Goal: Information Seeking & Learning: Obtain resource

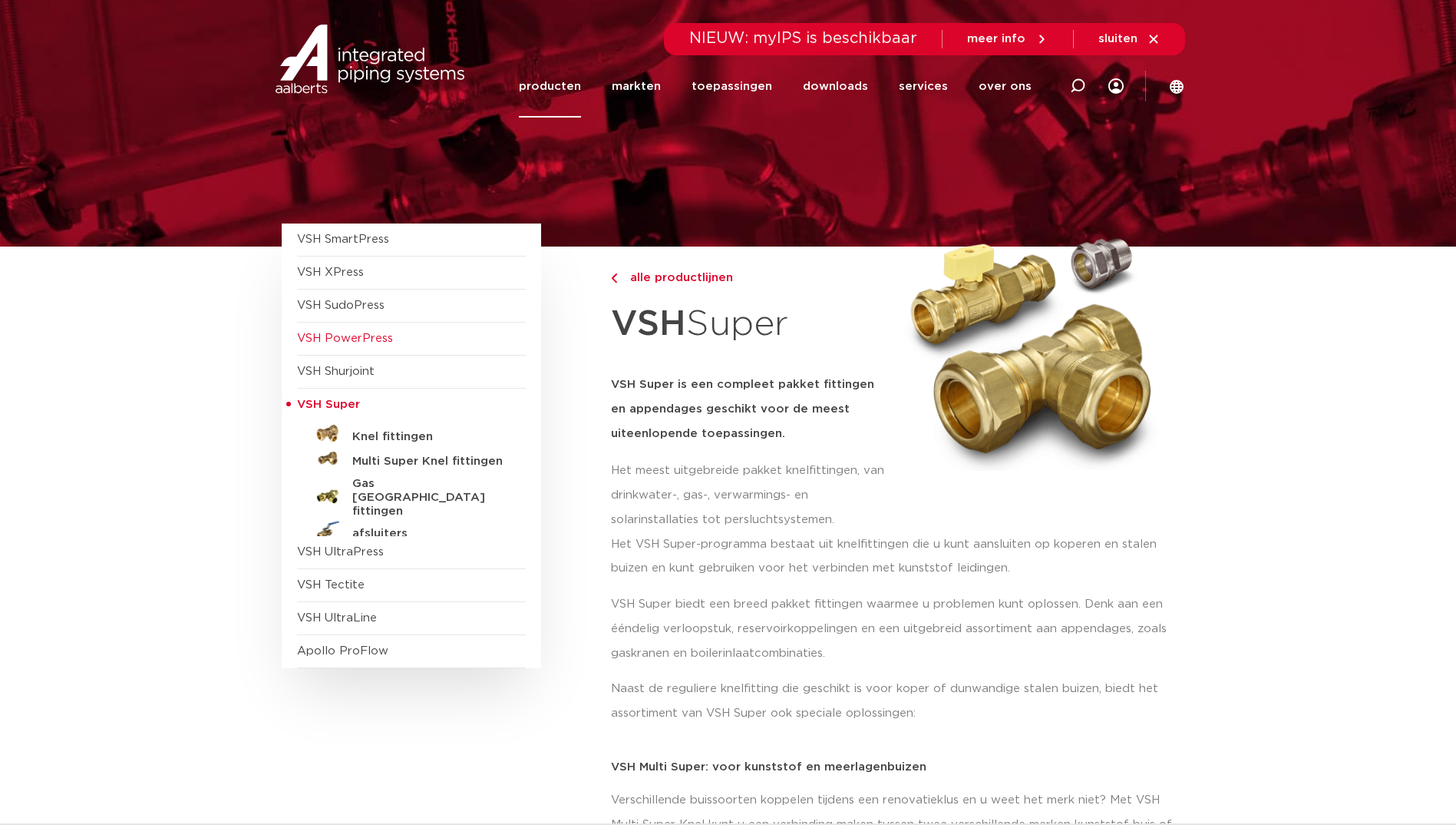
click at [363, 336] on span "VSH PowerPress" at bounding box center [345, 338] width 96 height 11
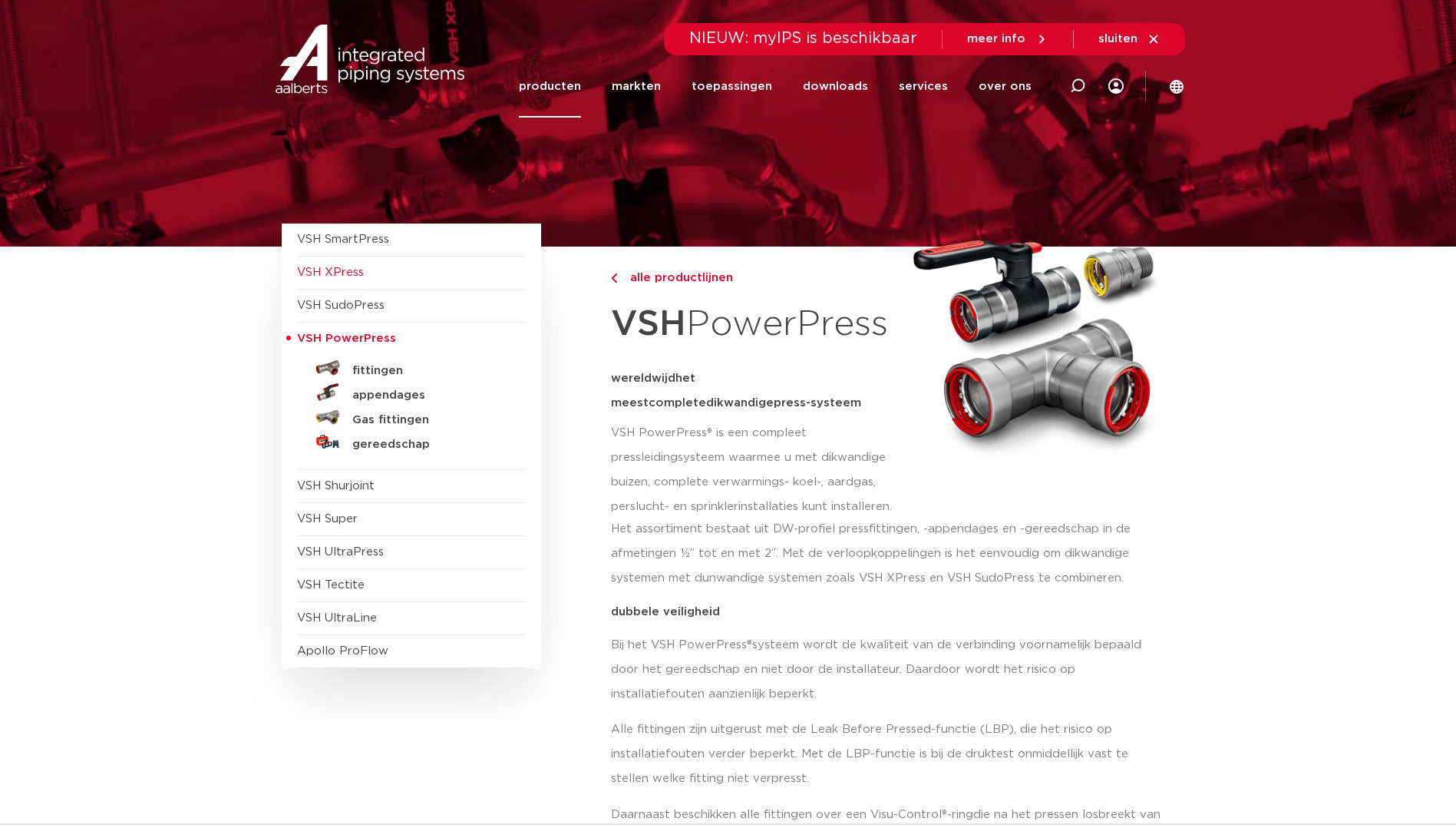
click at [345, 269] on span "VSH XPress" at bounding box center [330, 272] width 67 height 11
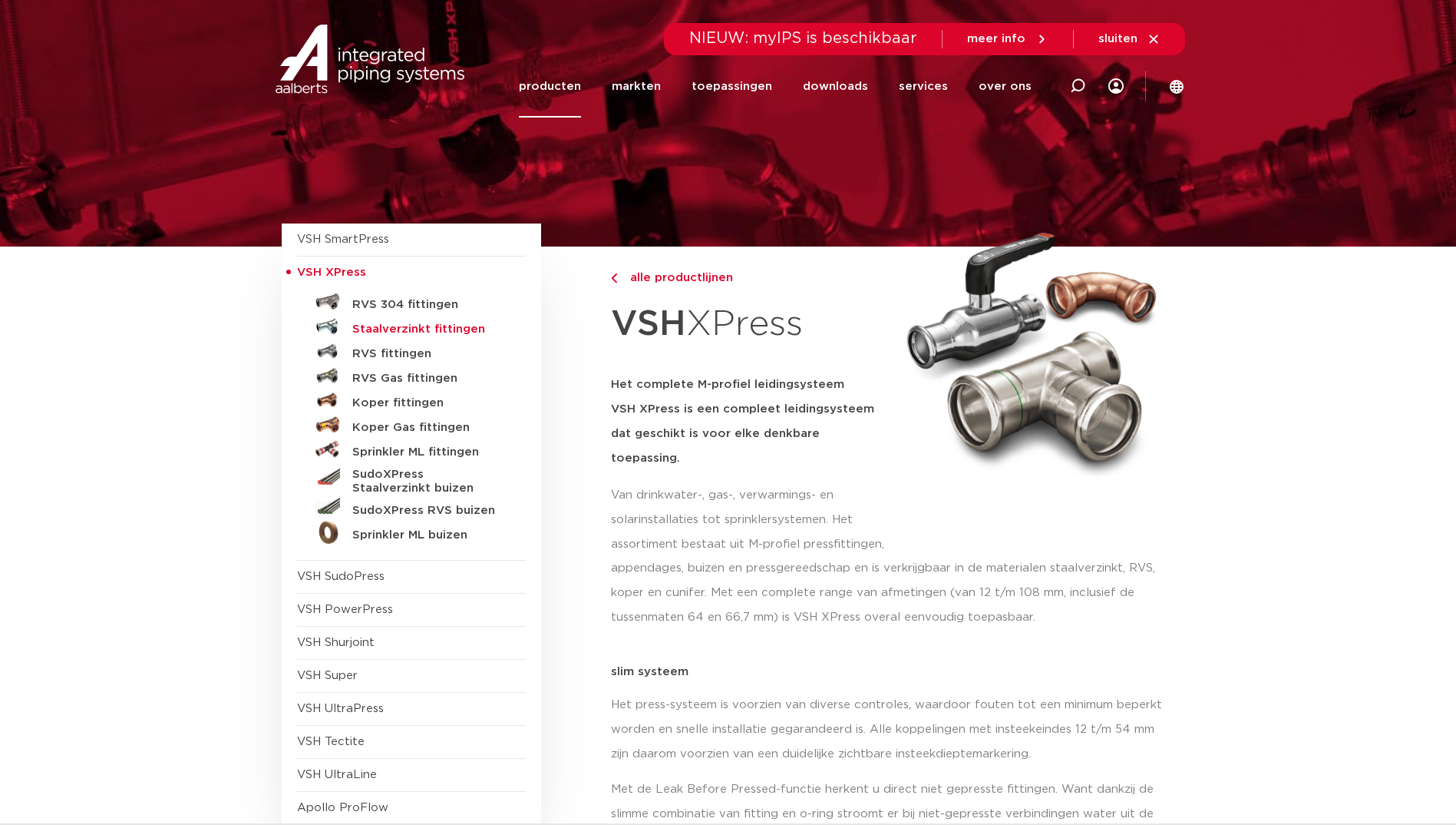
click at [417, 329] on h5 "Staalverzinkt fittingen" at bounding box center [429, 329] width 152 height 14
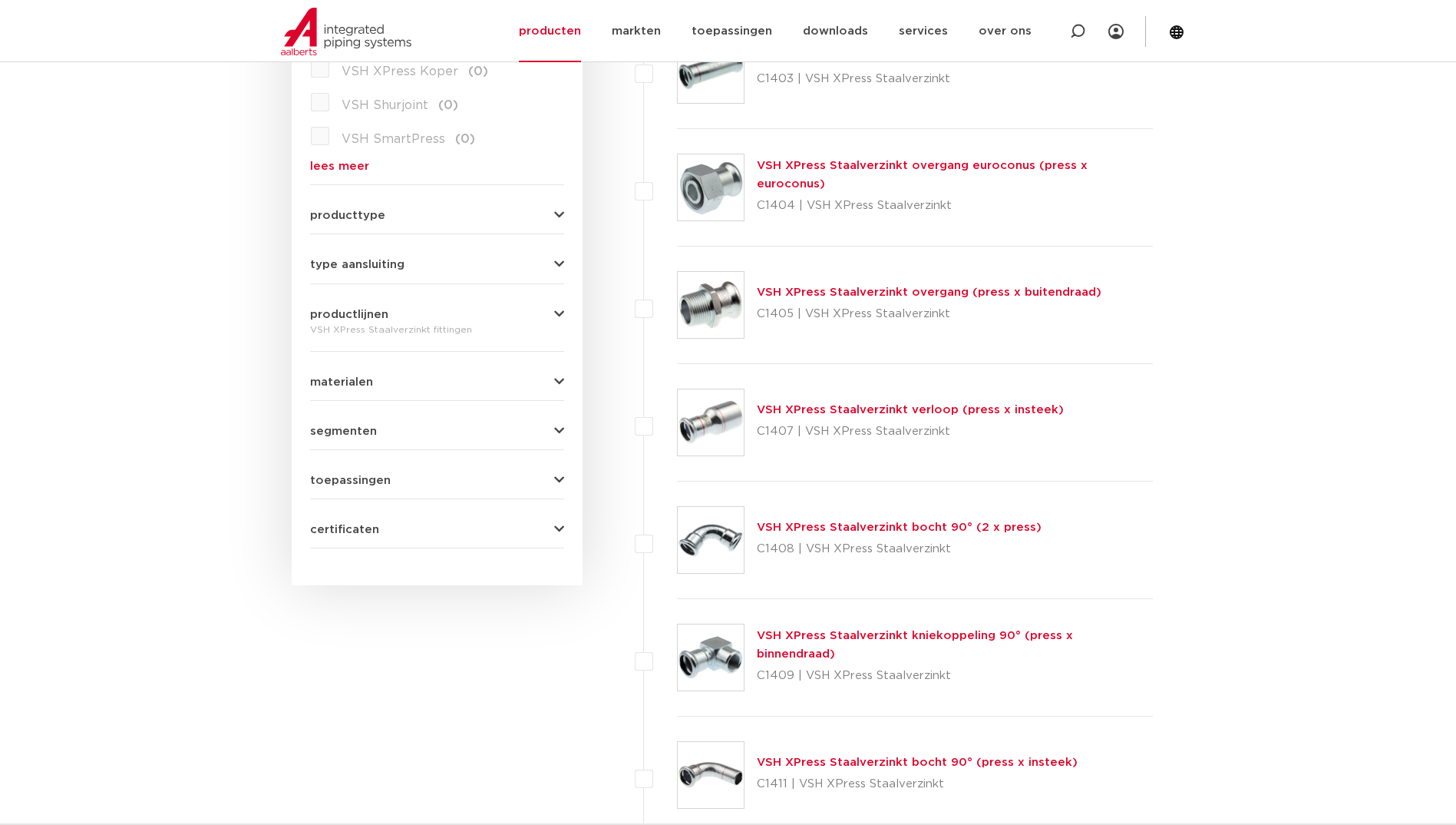
scroll to position [403, 0]
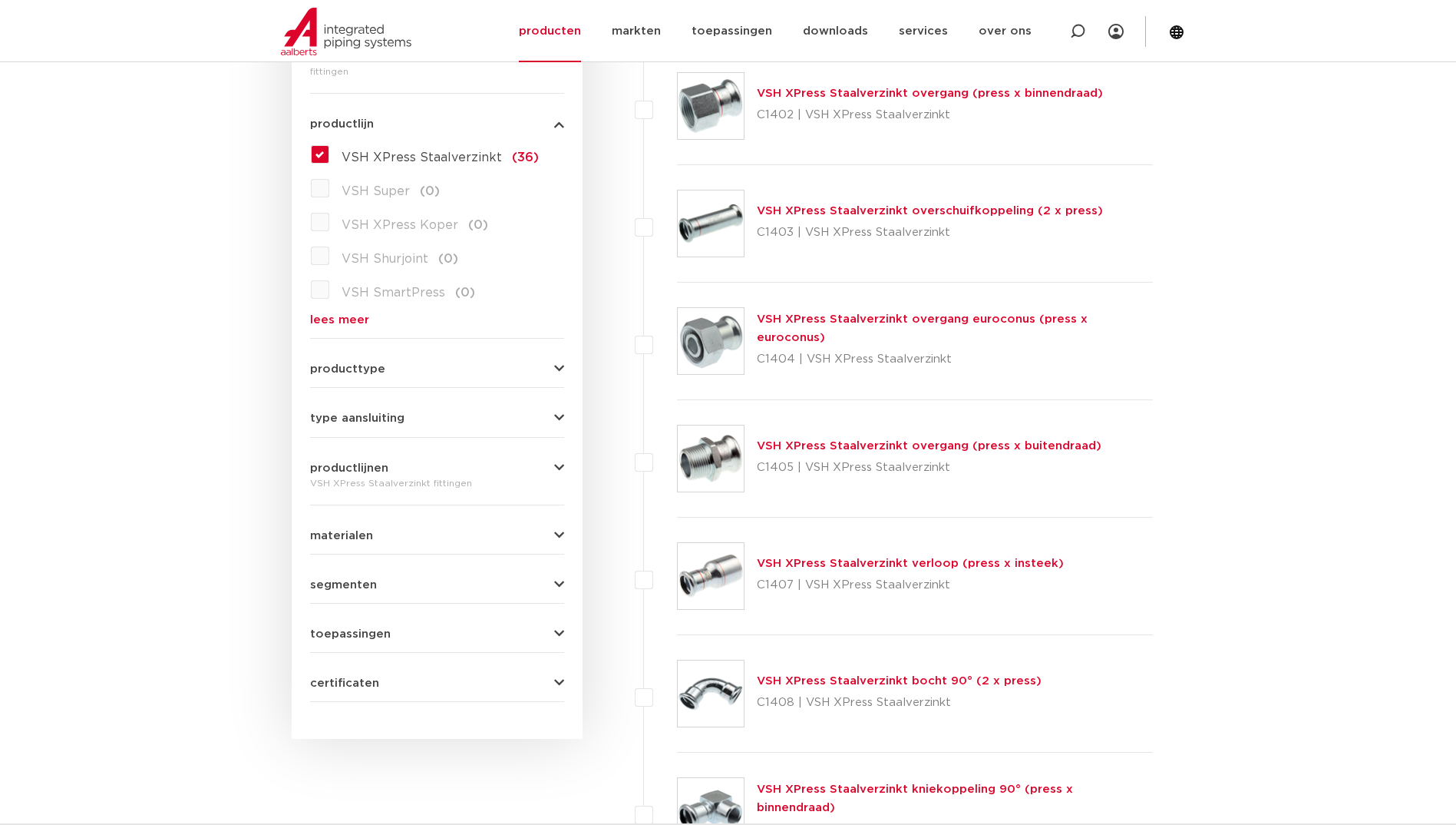
click at [395, 419] on span "type aansluiting" at bounding box center [357, 418] width 95 height 11
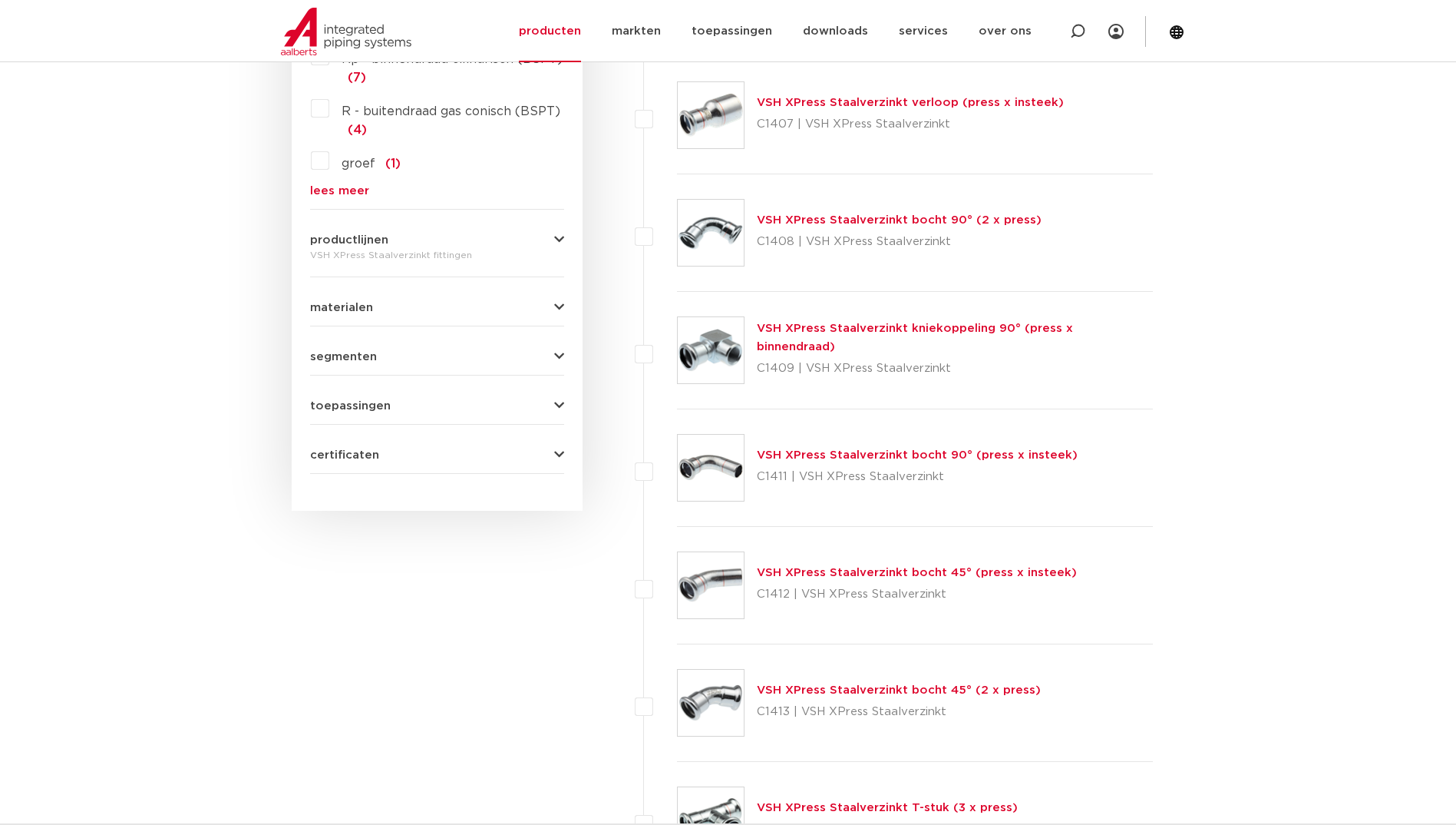
scroll to position [940, 0]
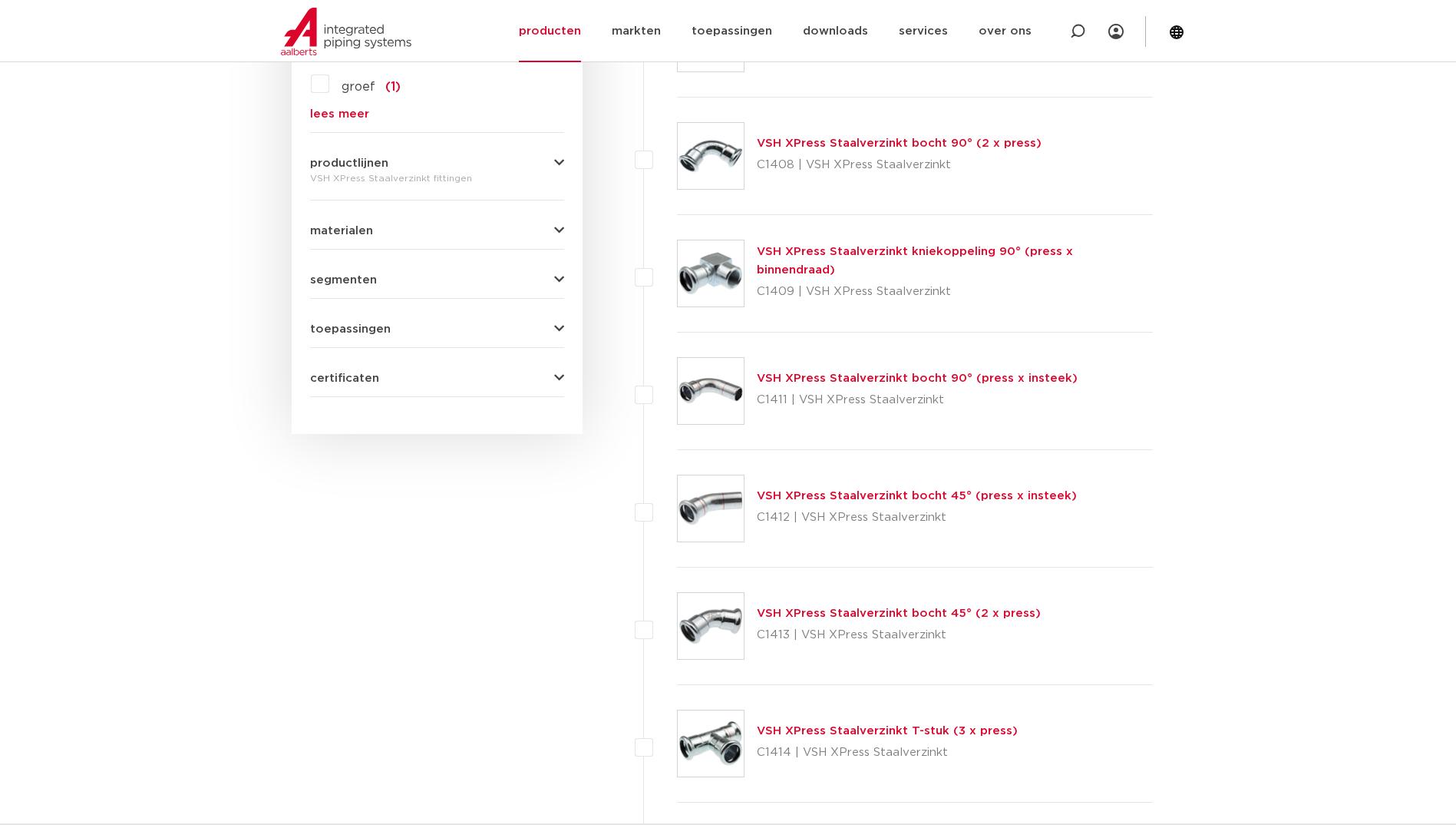
click at [843, 496] on link "VSH XPress Staalverzinkt bocht 45° (press x insteek)" at bounding box center [917, 496] width 320 height 11
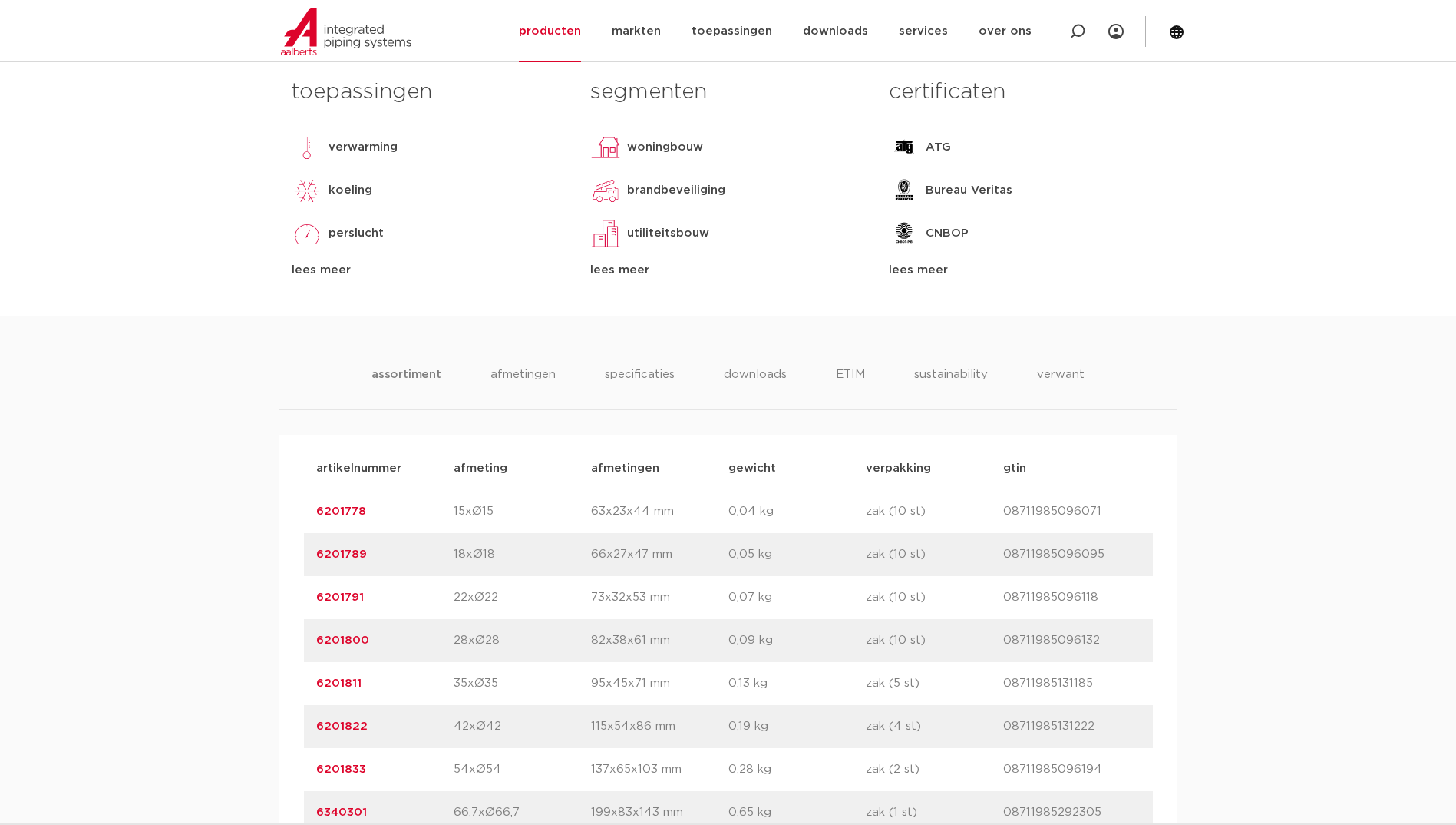
scroll to position [845, 0]
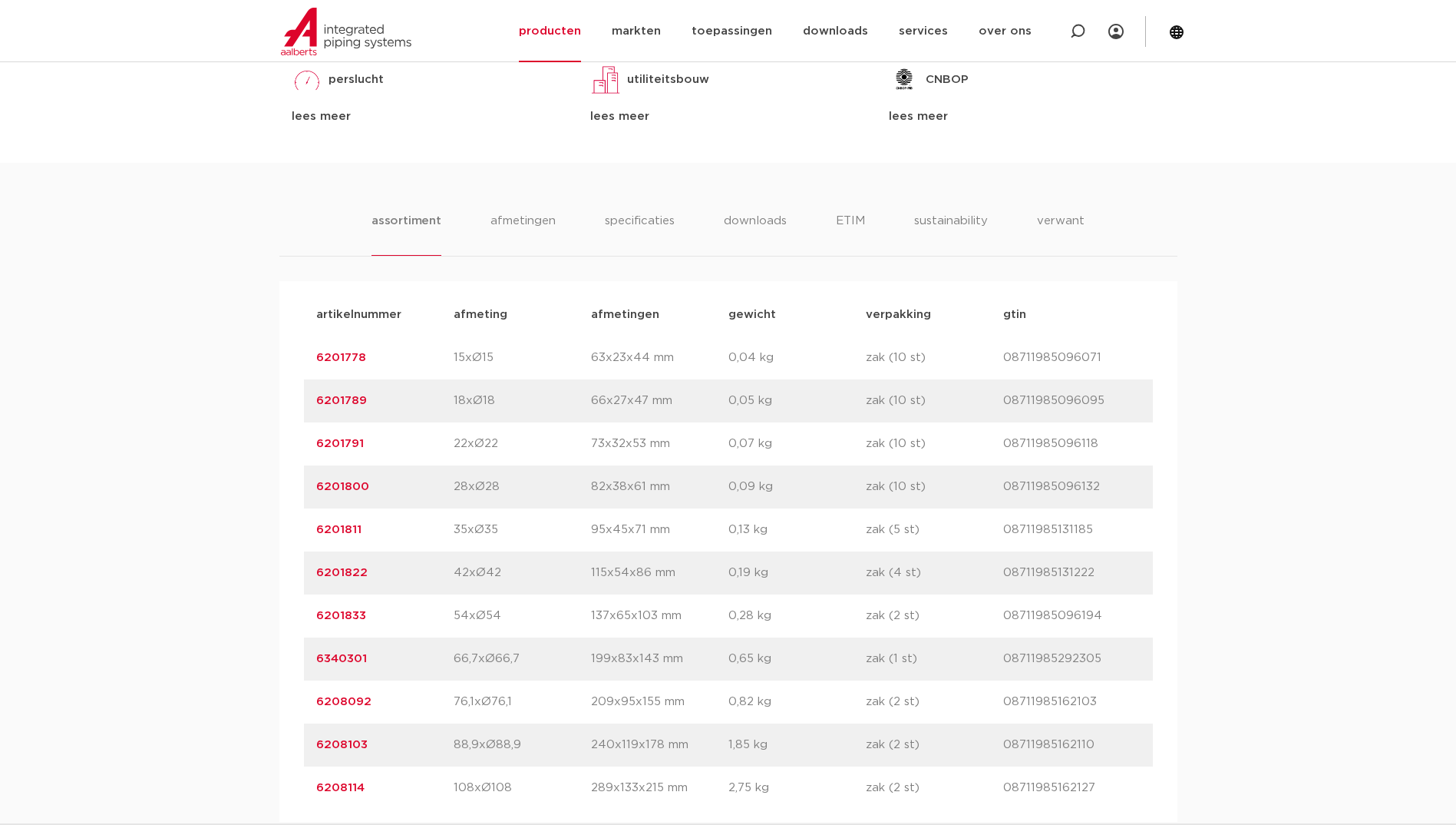
click at [338, 530] on link "6201811" at bounding box center [339, 529] width 45 height 11
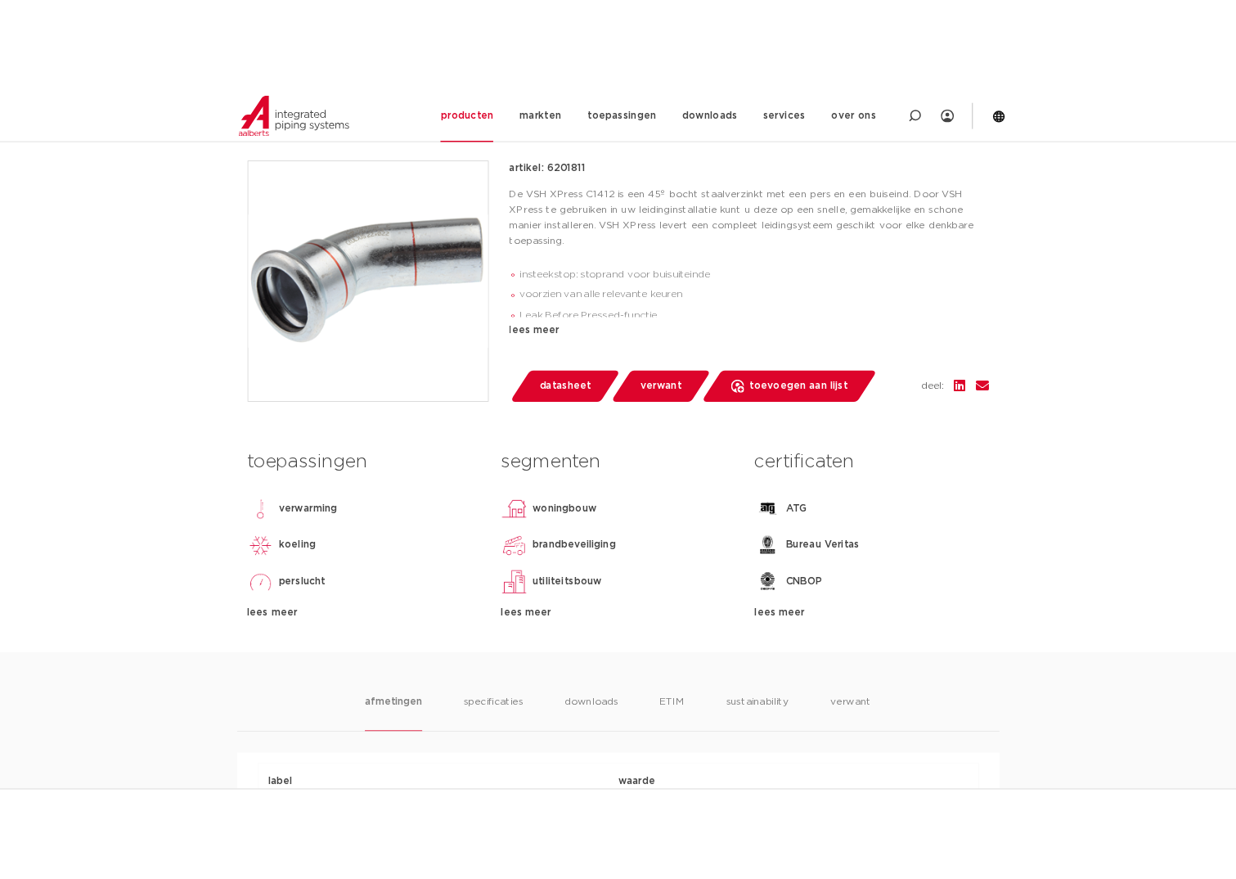
scroll to position [164, 0]
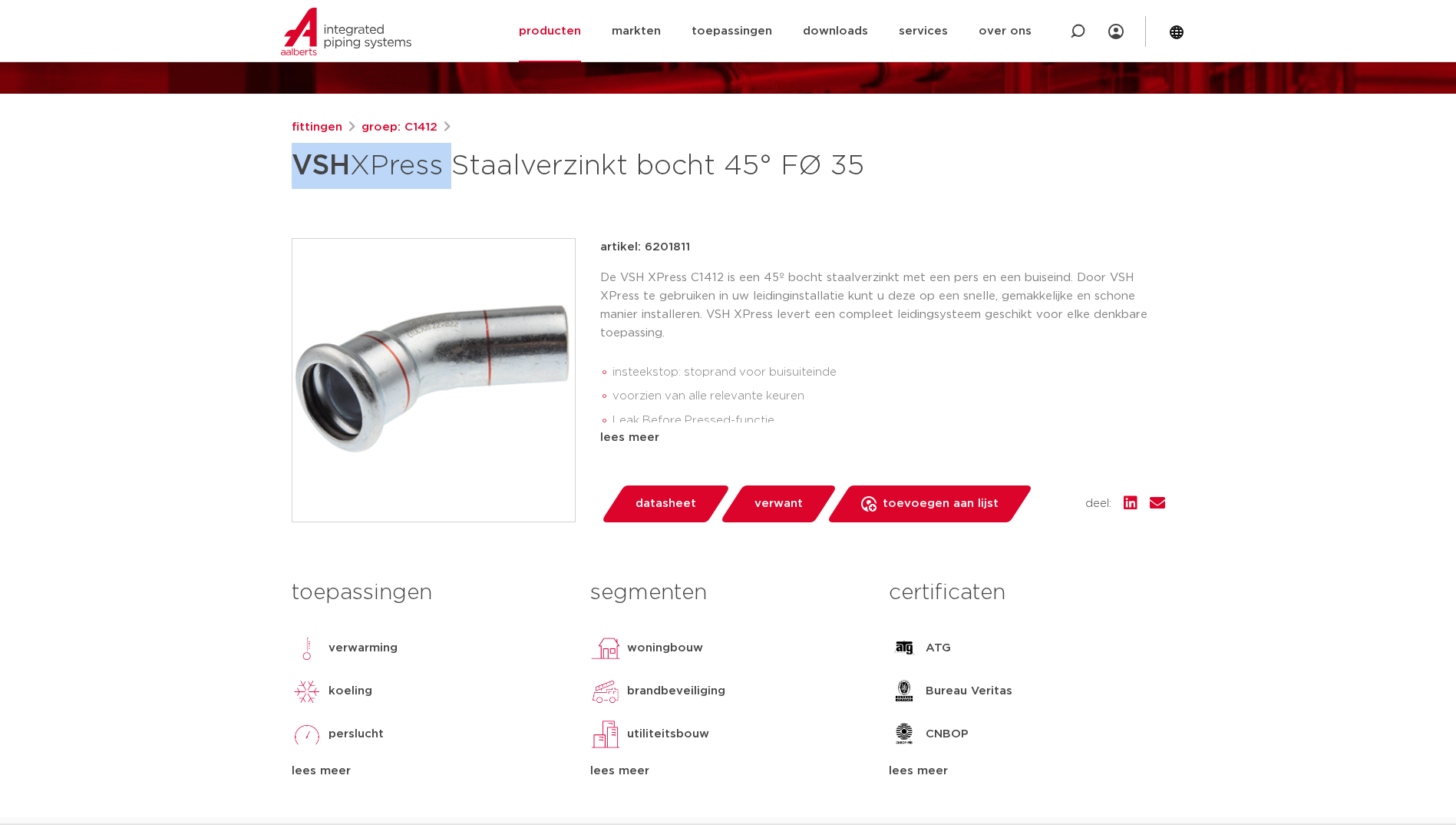
drag, startPoint x: 300, startPoint y: 167, endPoint x: 446, endPoint y: 167, distance: 146.0
click at [446, 167] on h1 "VSH XPress Staalverzinkt bocht 45° FØ 35" at bounding box center [580, 165] width 577 height 46
drag, startPoint x: 446, startPoint y: 167, endPoint x: 424, endPoint y: 170, distance: 22.2
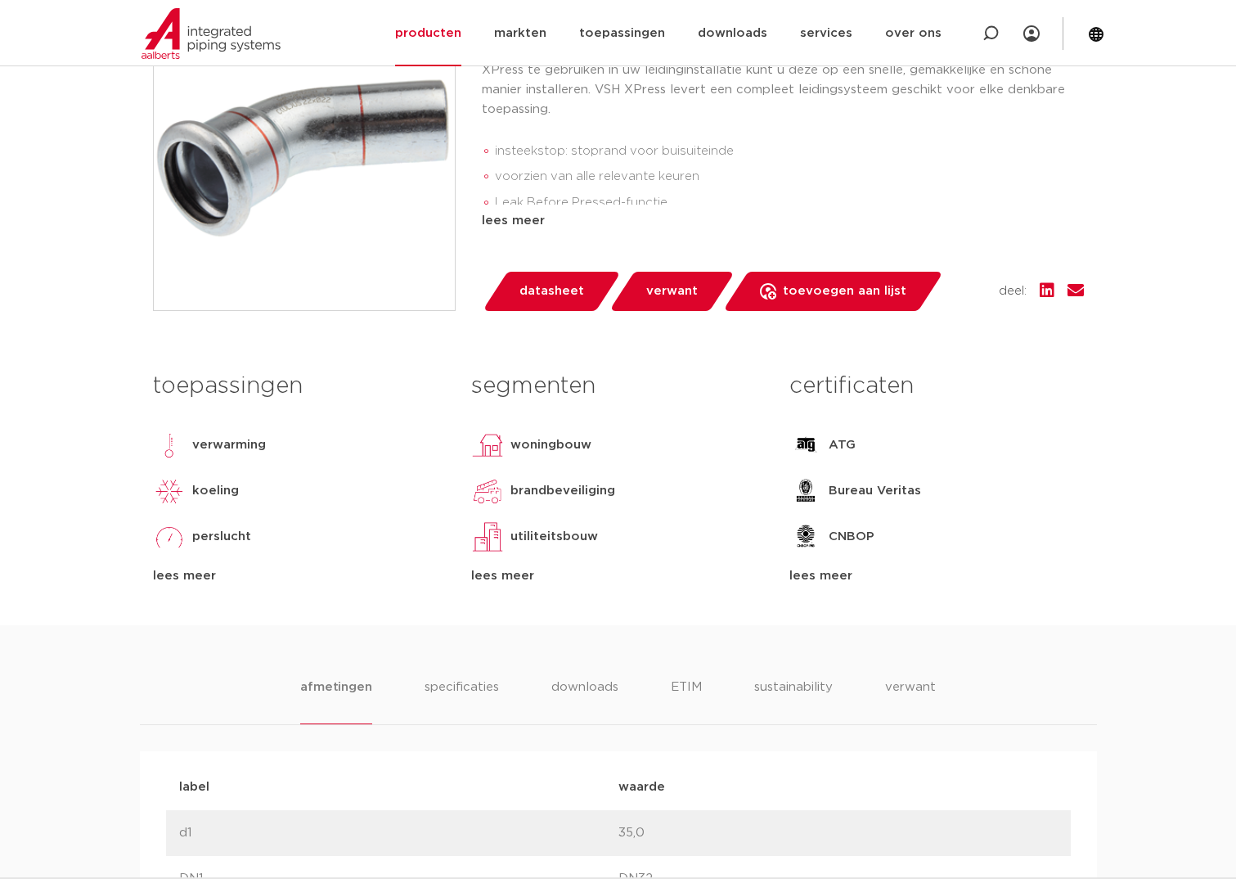
scroll to position [0, 0]
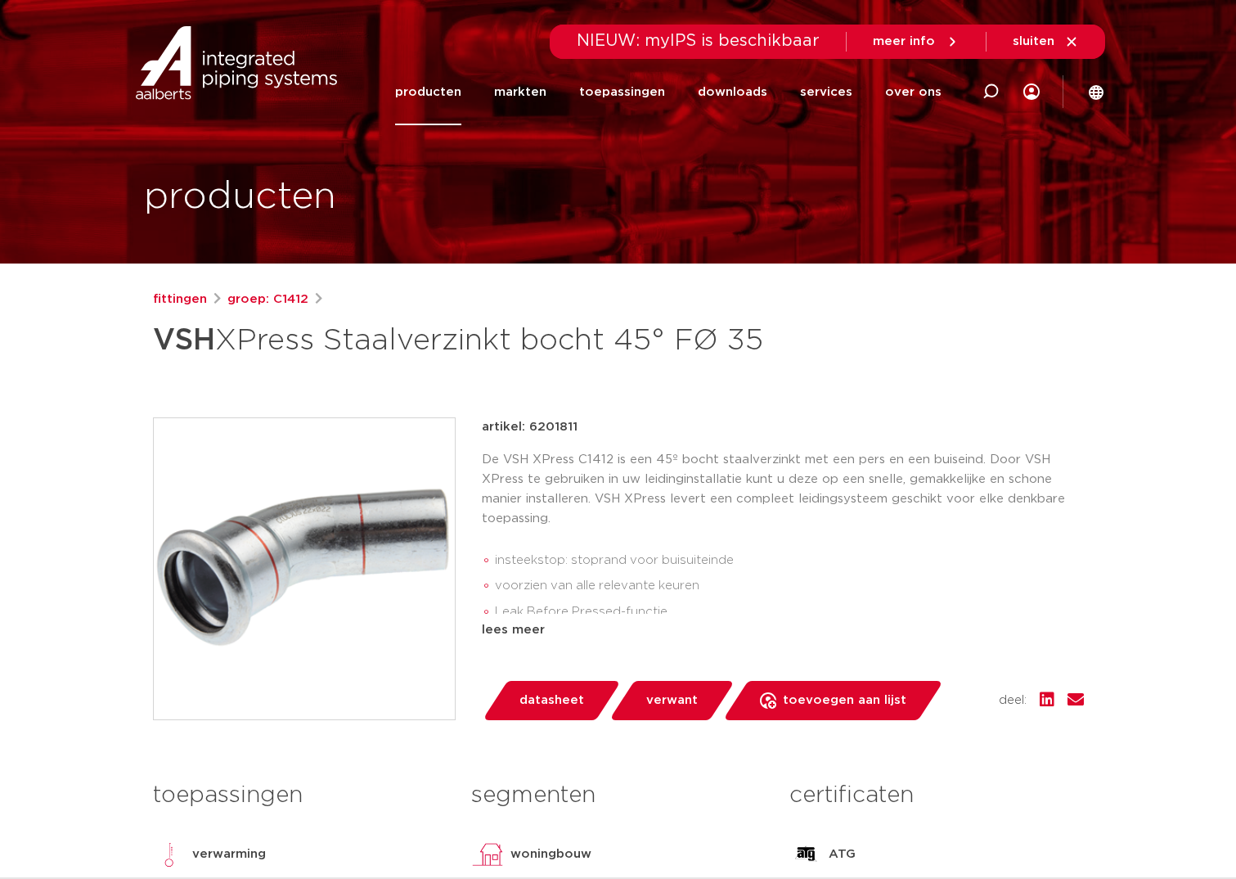
drag, startPoint x: 239, startPoint y: 442, endPoint x: 185, endPoint y: 380, distance: 81.7
click at [239, 434] on div "fittingen groep: C1412 VSH XPress Staalverzinkt bocht 45° FØ 35" at bounding box center [618, 662] width 957 height 745
drag, startPoint x: 155, startPoint y: 345, endPoint x: 304, endPoint y: 344, distance: 148.1
click at [304, 344] on h1 "VSH XPress Staalverzinkt bocht 45° FØ 35" at bounding box center [460, 340] width 615 height 49
copy h1 "VSH XPres"
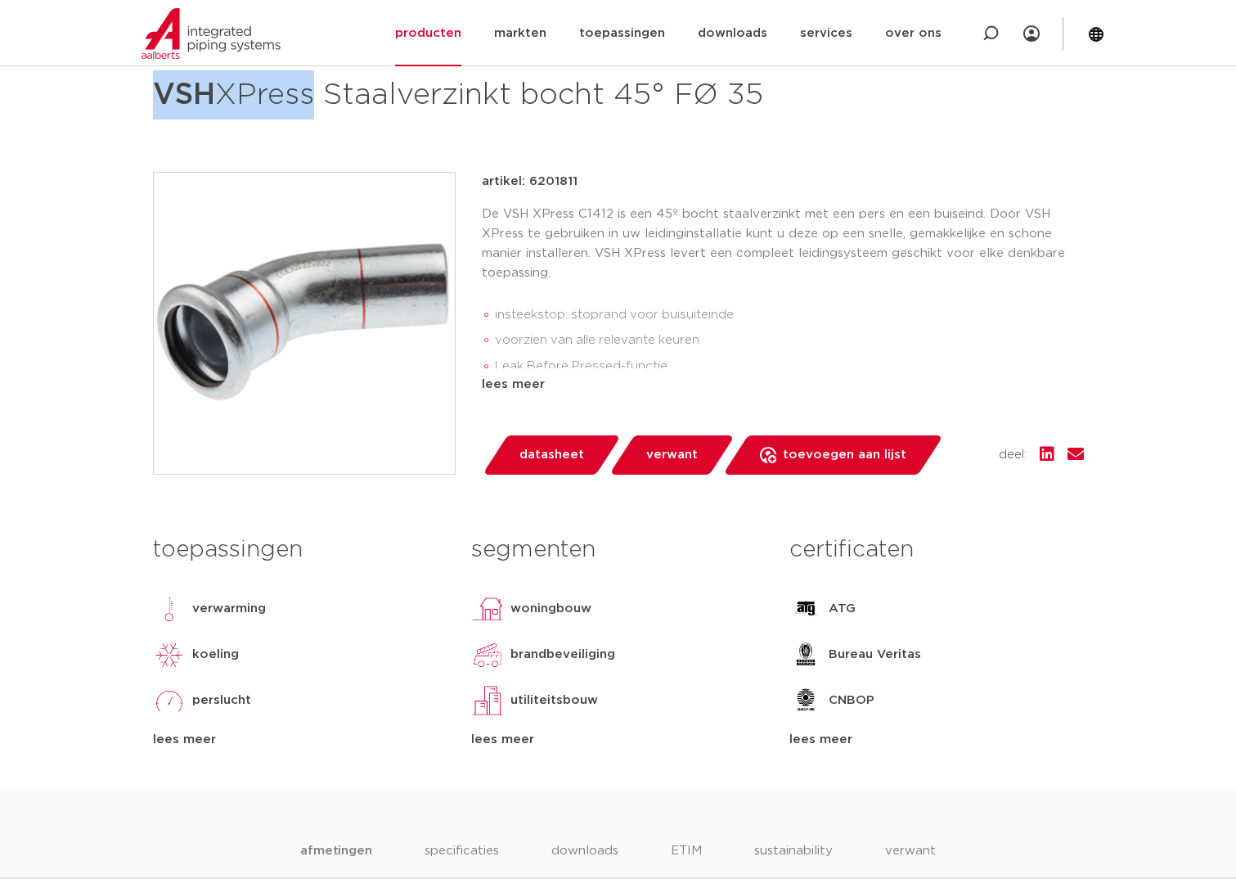
scroll to position [327, 0]
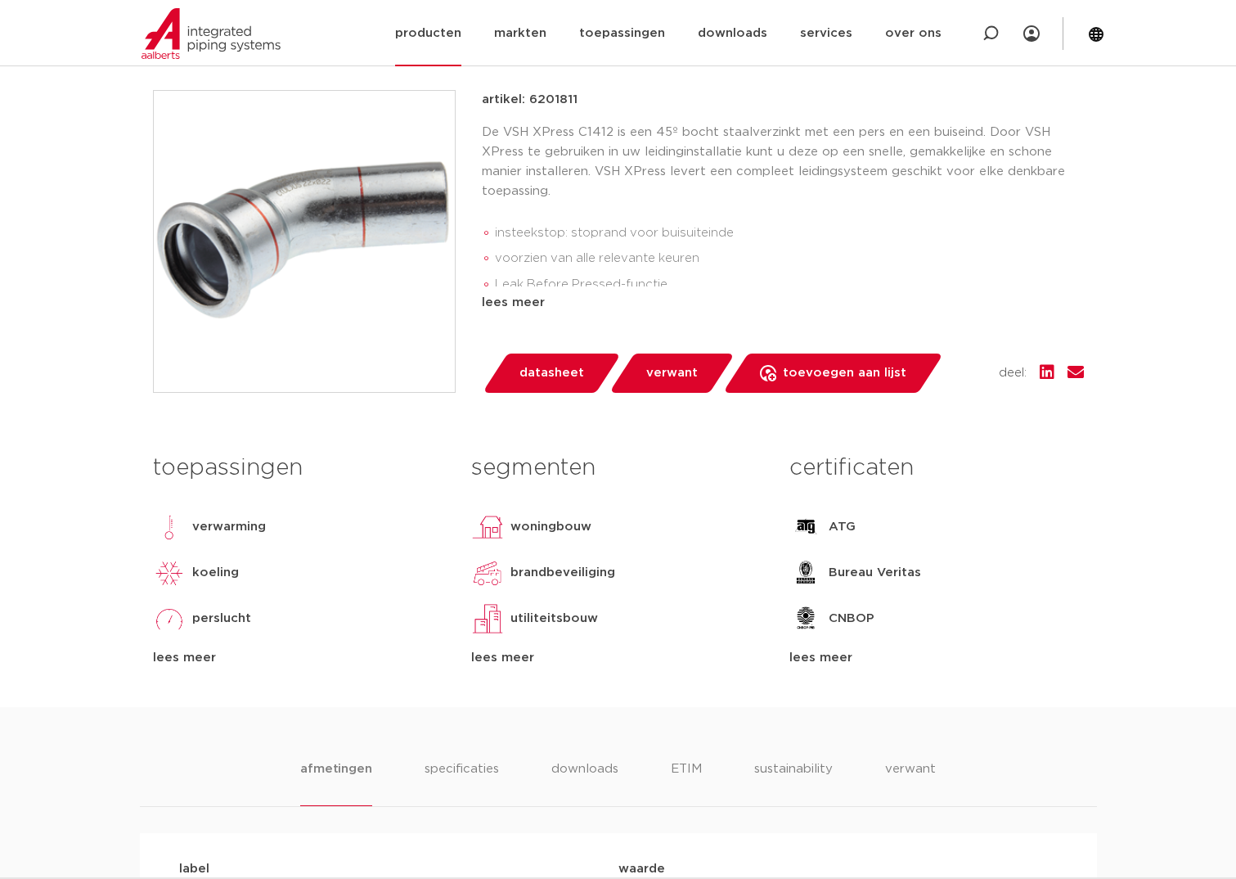
click at [452, 33] on link "producten" at bounding box center [428, 33] width 66 height 66
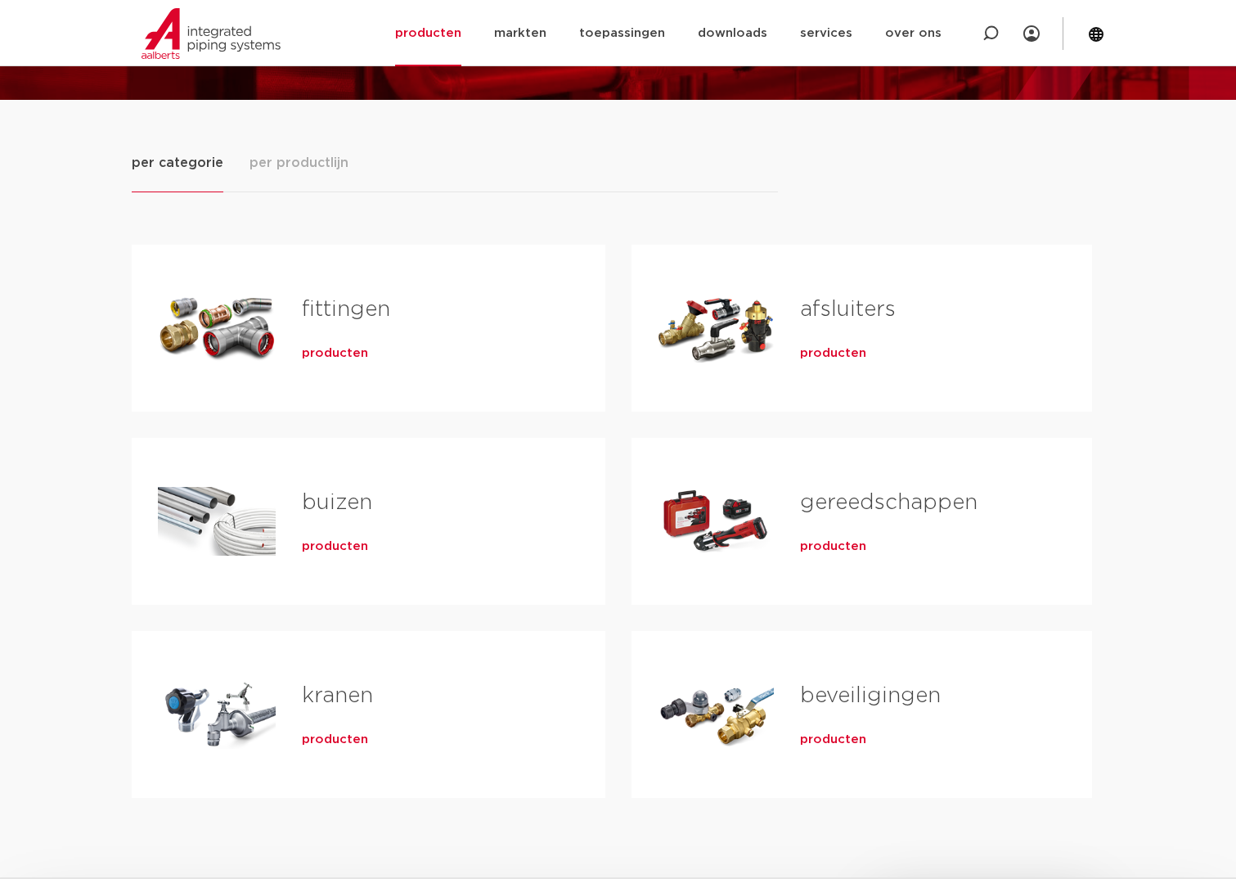
scroll to position [245, 0]
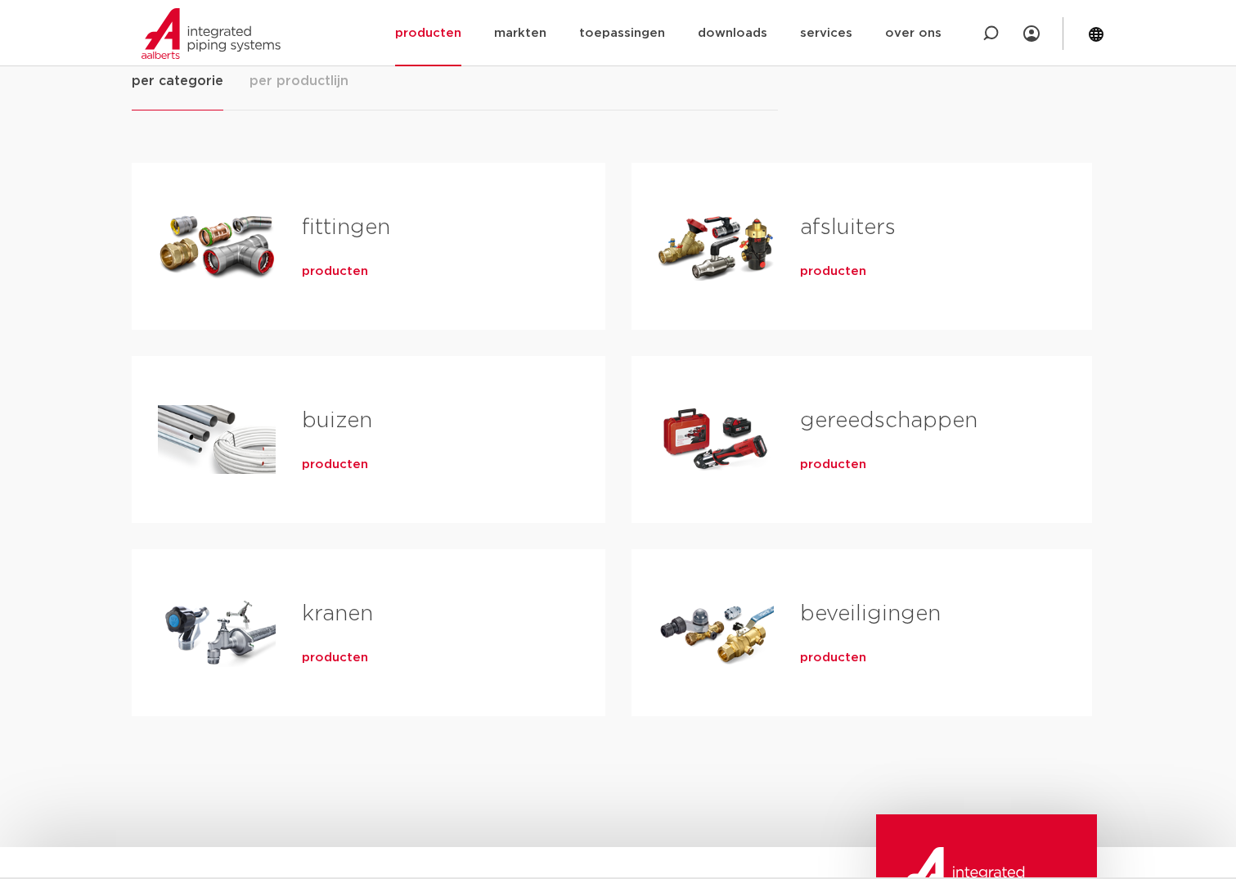
click at [344, 228] on link "fittingen" at bounding box center [346, 227] width 88 height 21
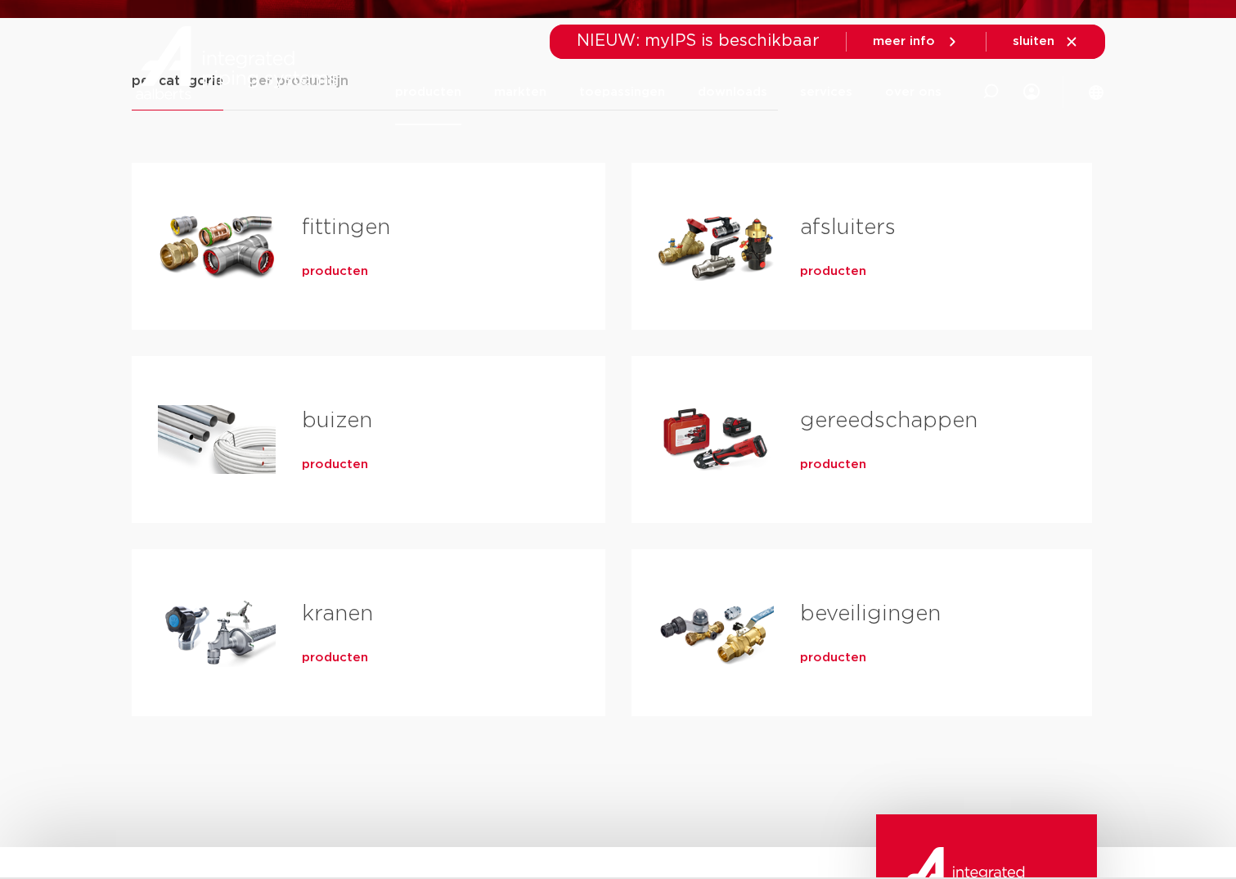
click at [858, 423] on link "gereedschappen" at bounding box center [889, 420] width 178 height 21
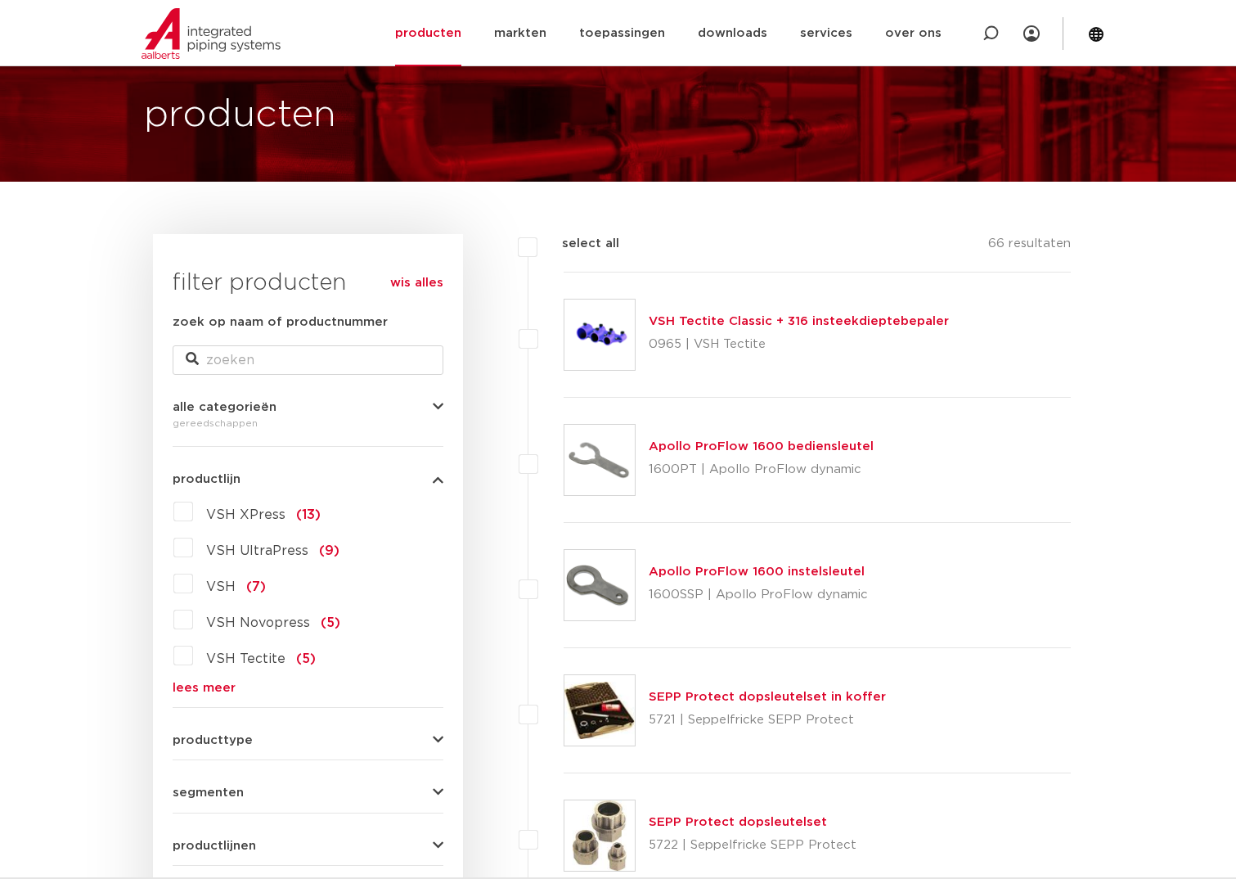
scroll to position [164, 0]
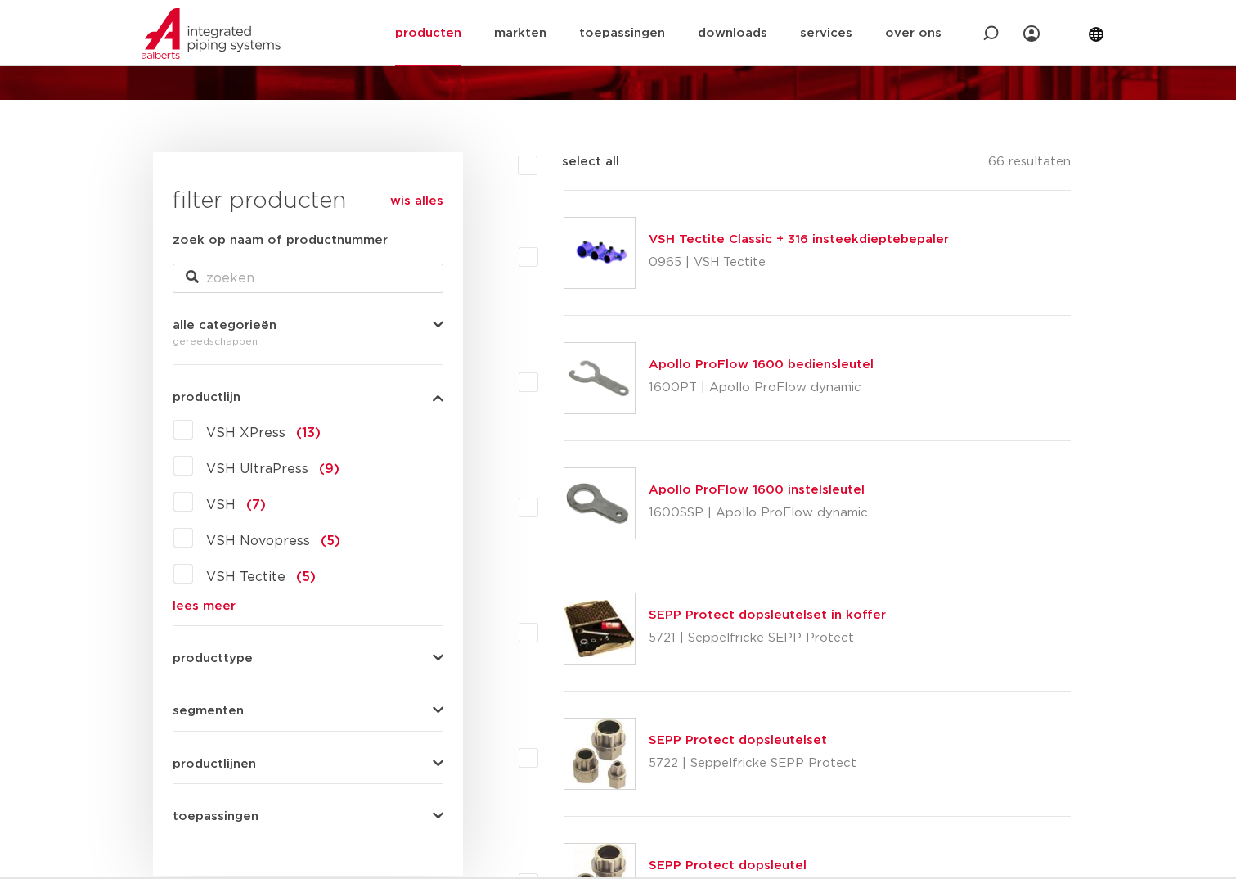
click at [193, 428] on label "VSH XPress (13)" at bounding box center [257, 429] width 128 height 26
click at [0, 0] on input "VSH XPress (13)" at bounding box center [0, 0] width 0 height 0
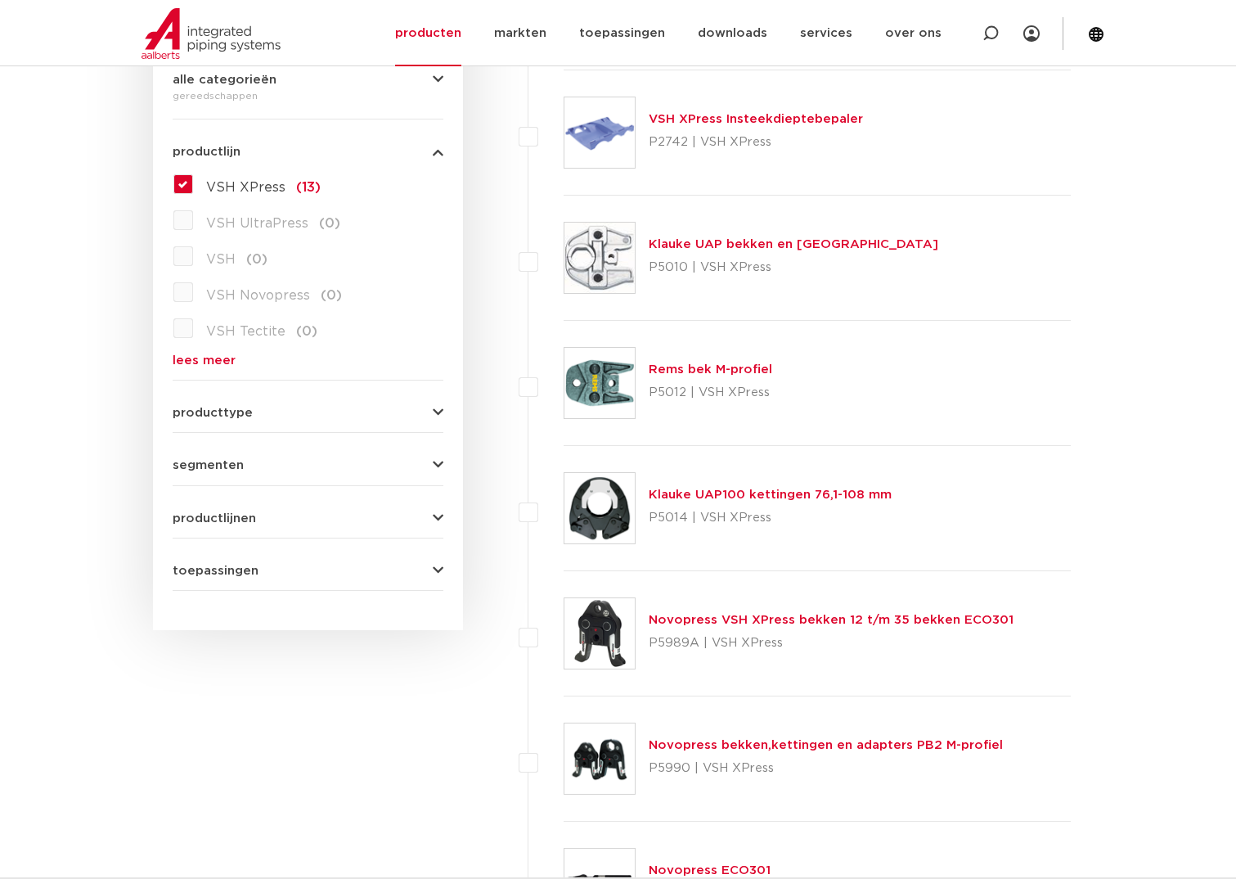
scroll to position [573, 0]
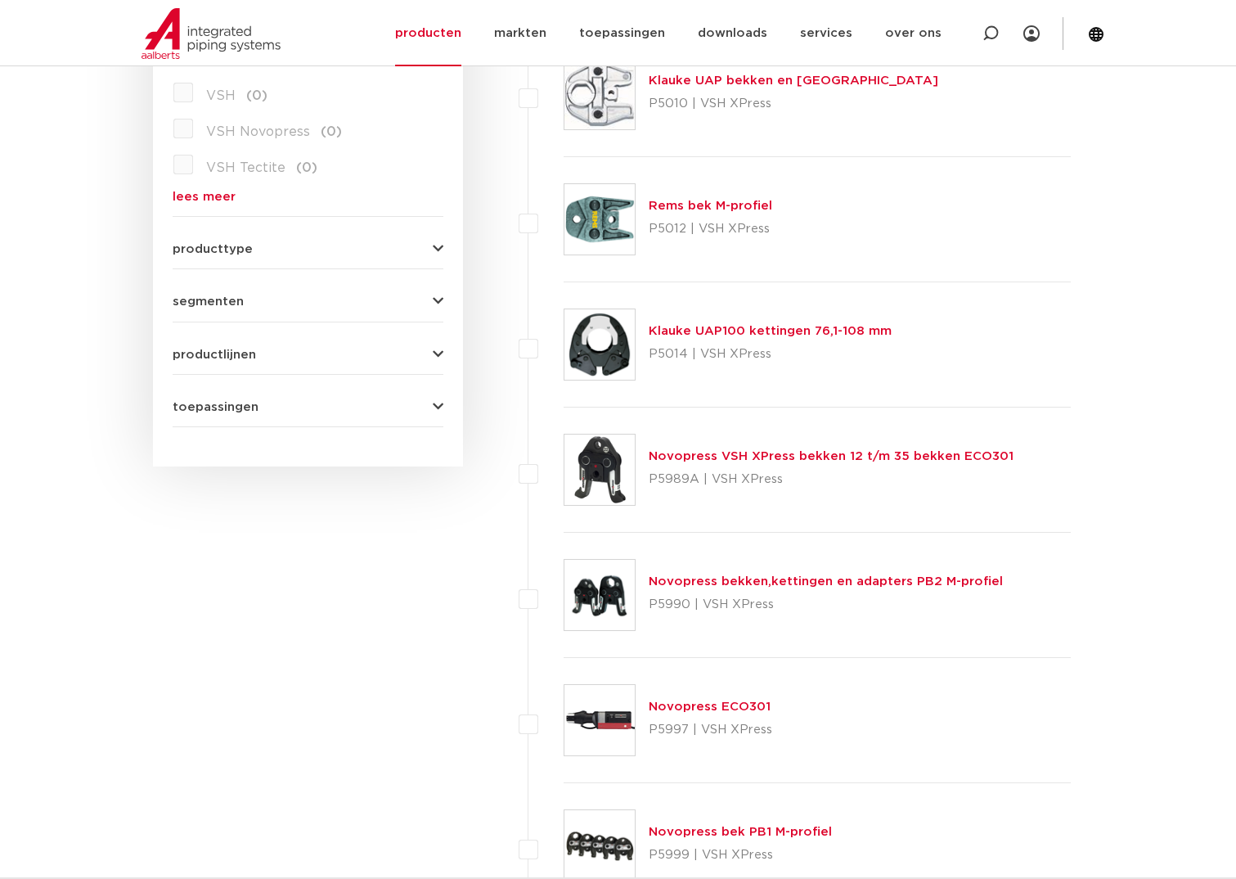
click at [751, 452] on link "Novopress VSH XPress bekken 12 t/m 35 bekken ECO301" at bounding box center [831, 456] width 365 height 12
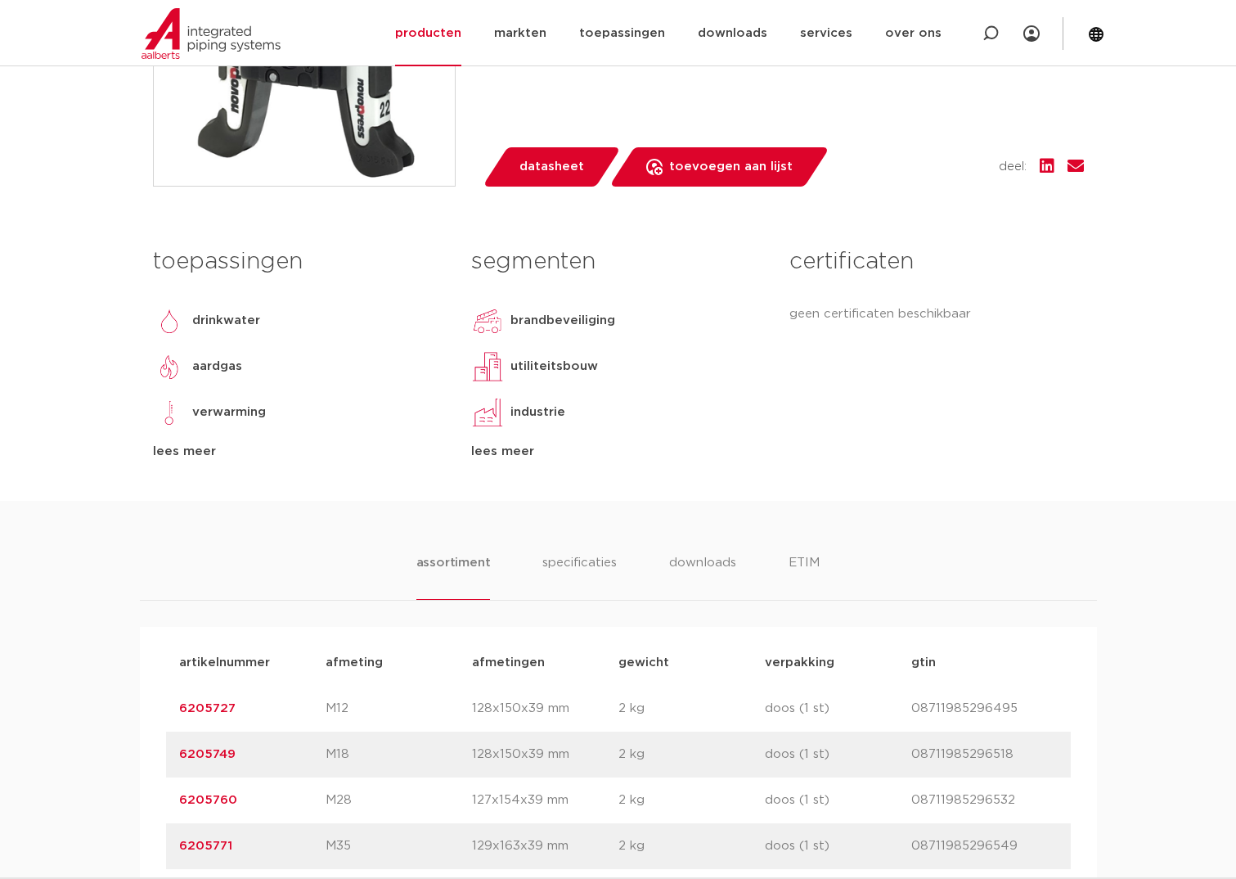
scroll to position [818, 0]
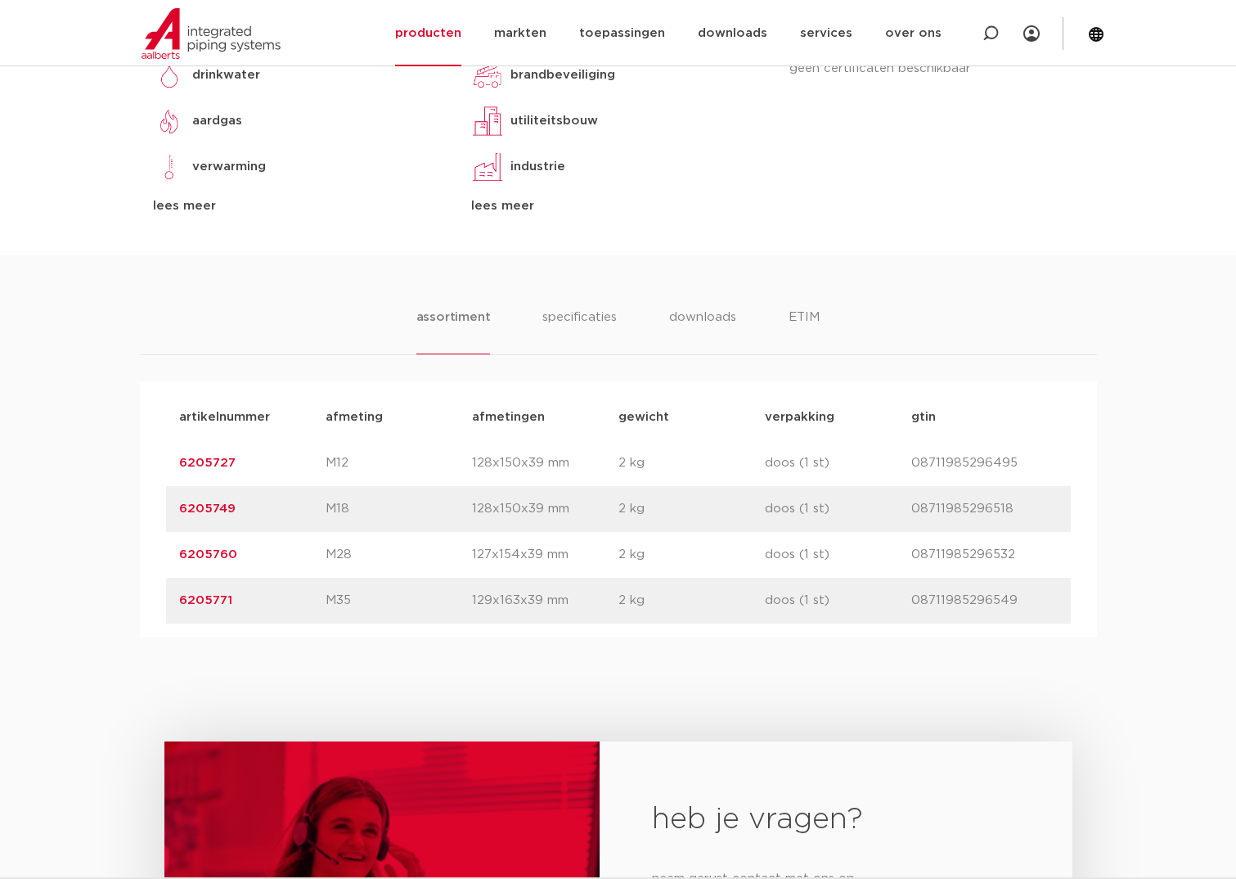
drag, startPoint x: 237, startPoint y: 607, endPoint x: 172, endPoint y: 604, distance: 65.5
click at [172, 604] on div "artikelnummer 6205771 afmeting M35 [GEOGRAPHIC_DATA] 129x163x39 mm gewicht 2 kg…" at bounding box center [618, 601] width 905 height 46
copy link "6205771"
click at [984, 598] on p "08711985296549" at bounding box center [985, 601] width 146 height 20
drag, startPoint x: 1015, startPoint y: 600, endPoint x: 913, endPoint y: 604, distance: 102.4
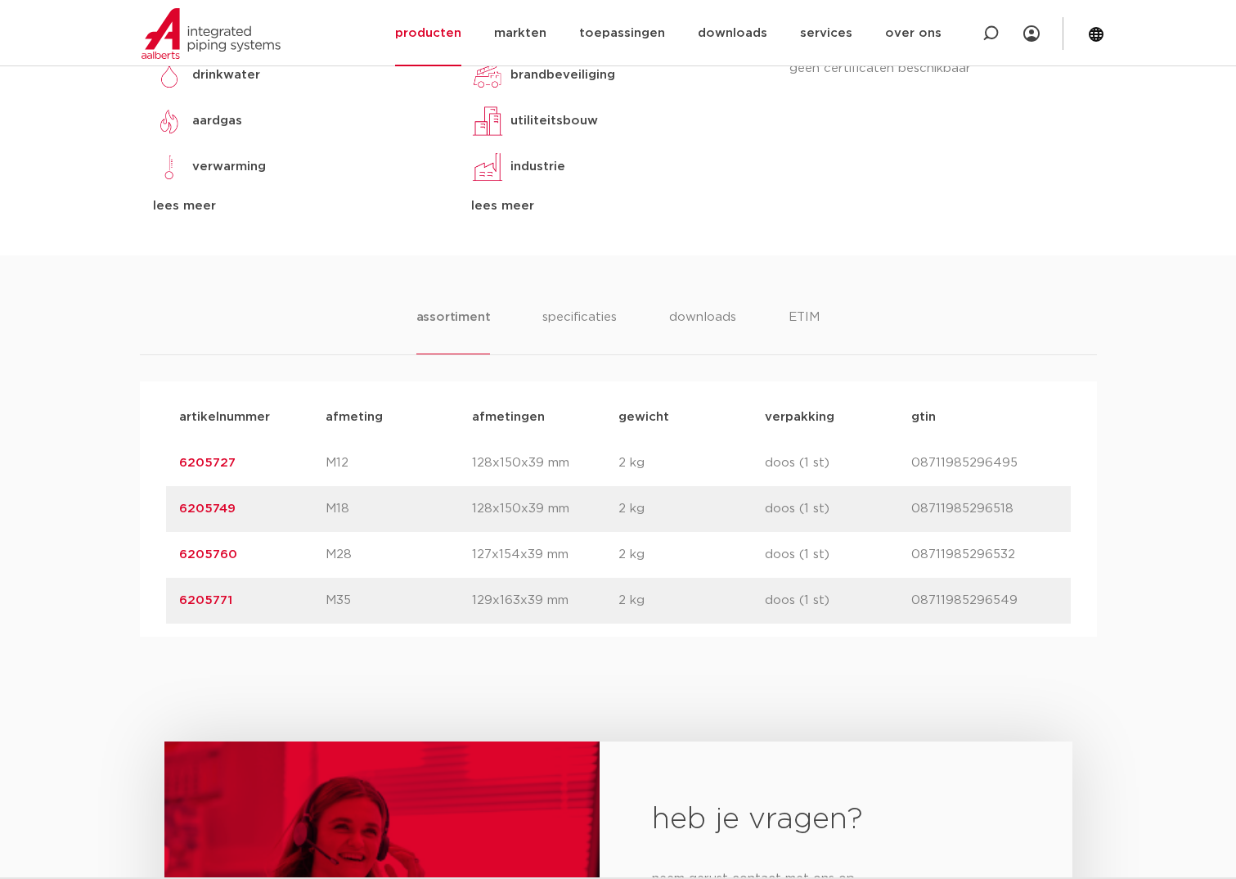
click at [913, 604] on p "08711985296549" at bounding box center [985, 601] width 146 height 20
copy p "08711985296549"
drag, startPoint x: 358, startPoint y: 73, endPoint x: 358, endPoint y: 55, distance: 18.0
click at [358, 55] on body "Zoeken NIEUW: myIPS is beschikbaar meer info sluiten producten markten toepassi…" at bounding box center [618, 403] width 1236 height 2442
drag, startPoint x: 358, startPoint y: 55, endPoint x: 342, endPoint y: 24, distance: 34.8
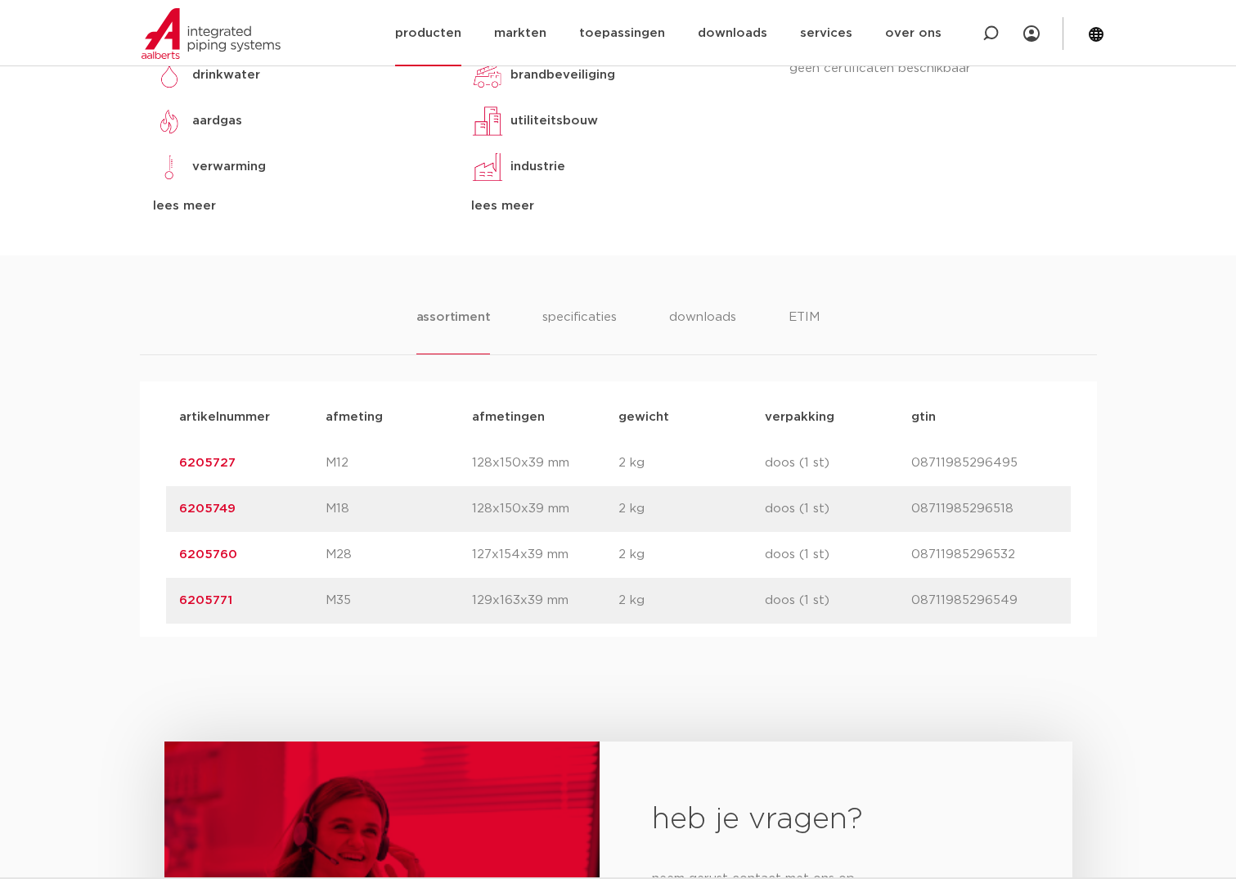
click at [342, 31] on div at bounding box center [239, 33] width 214 height 66
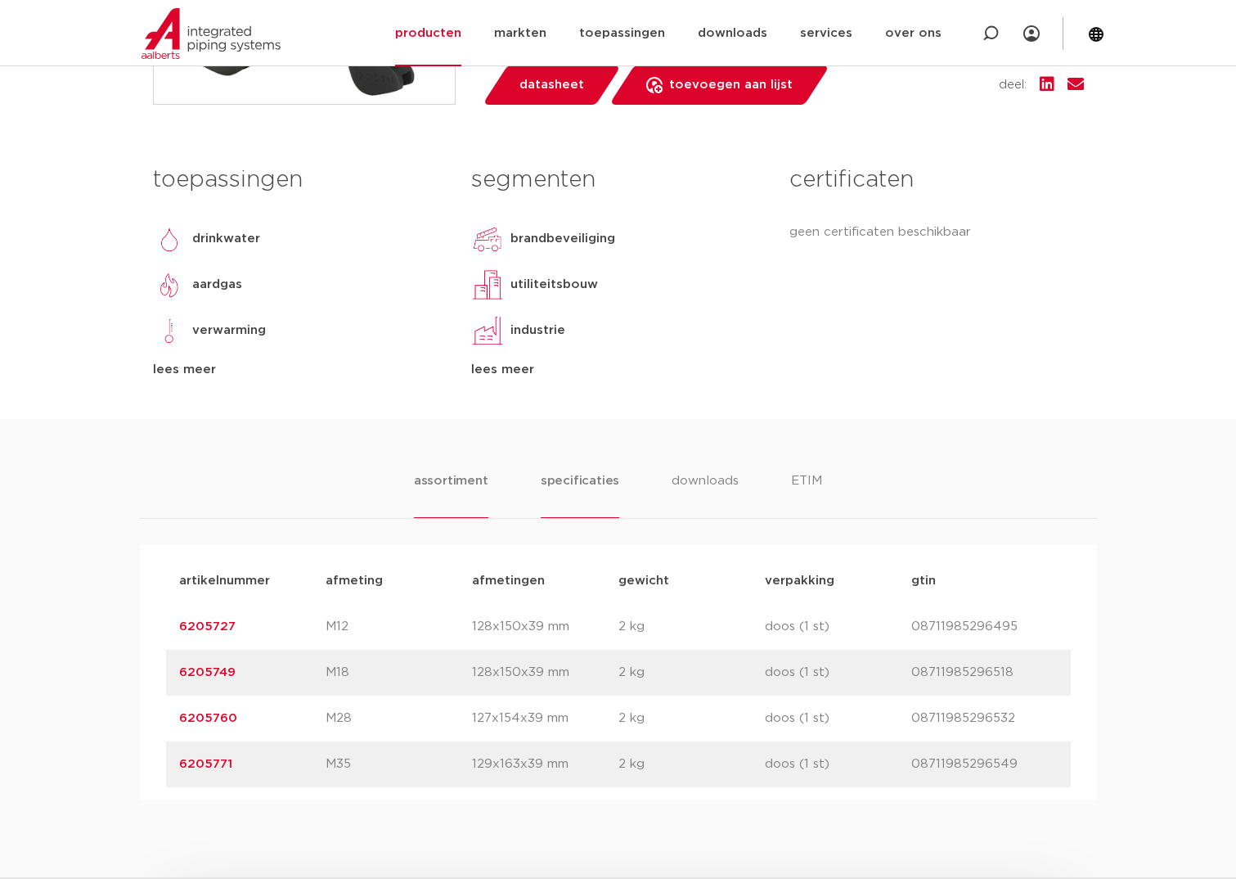
click at [579, 485] on li "specificaties" at bounding box center [580, 494] width 79 height 47
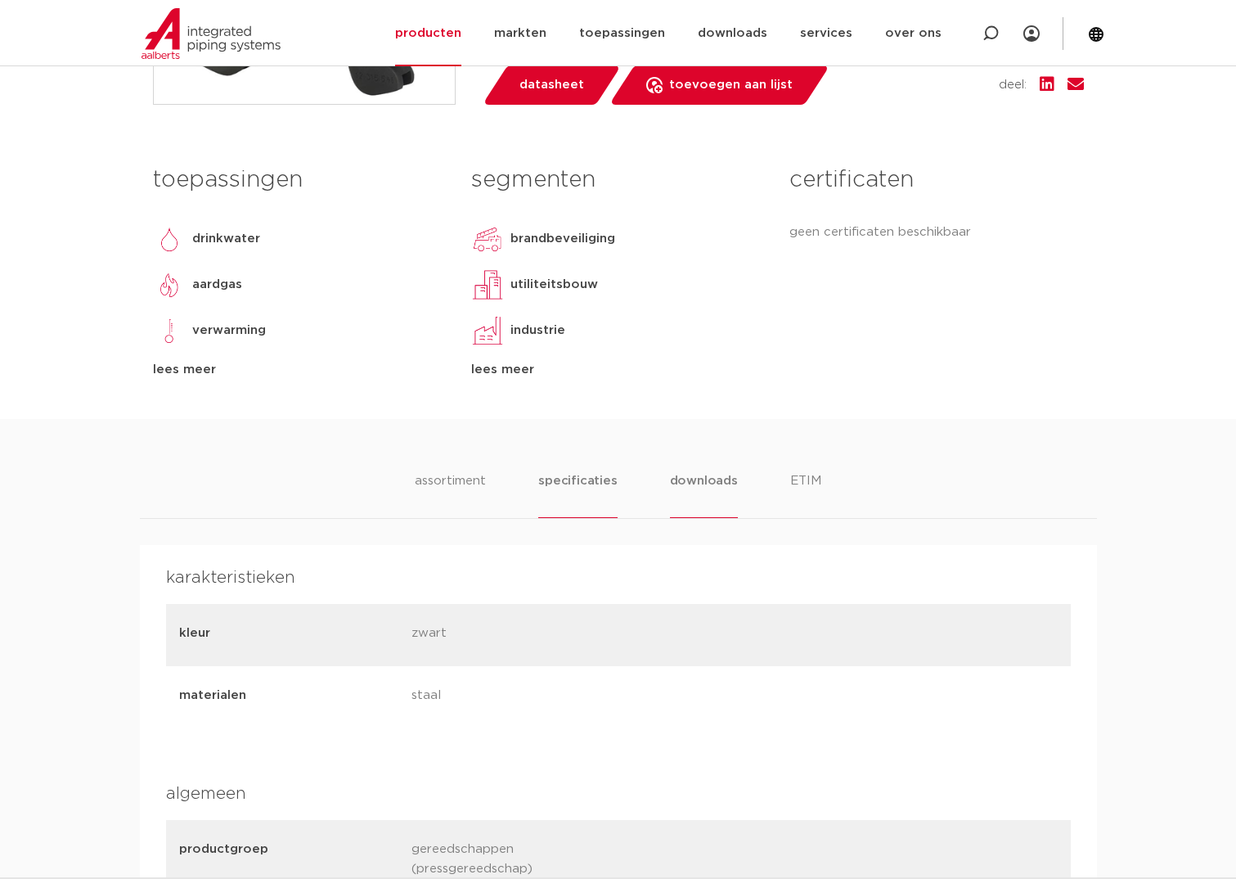
click at [676, 479] on li "downloads" at bounding box center [704, 494] width 68 height 47
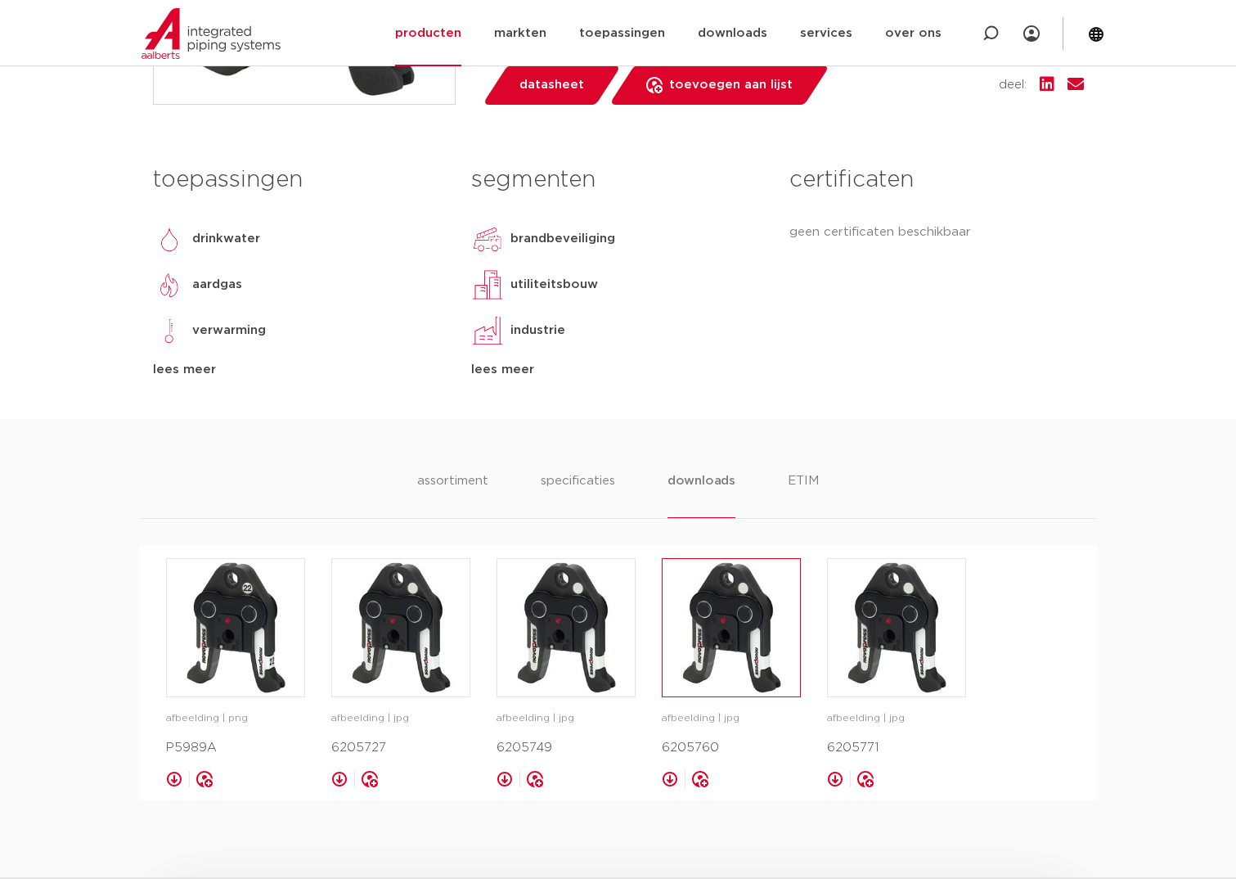
scroll to position [818, 0]
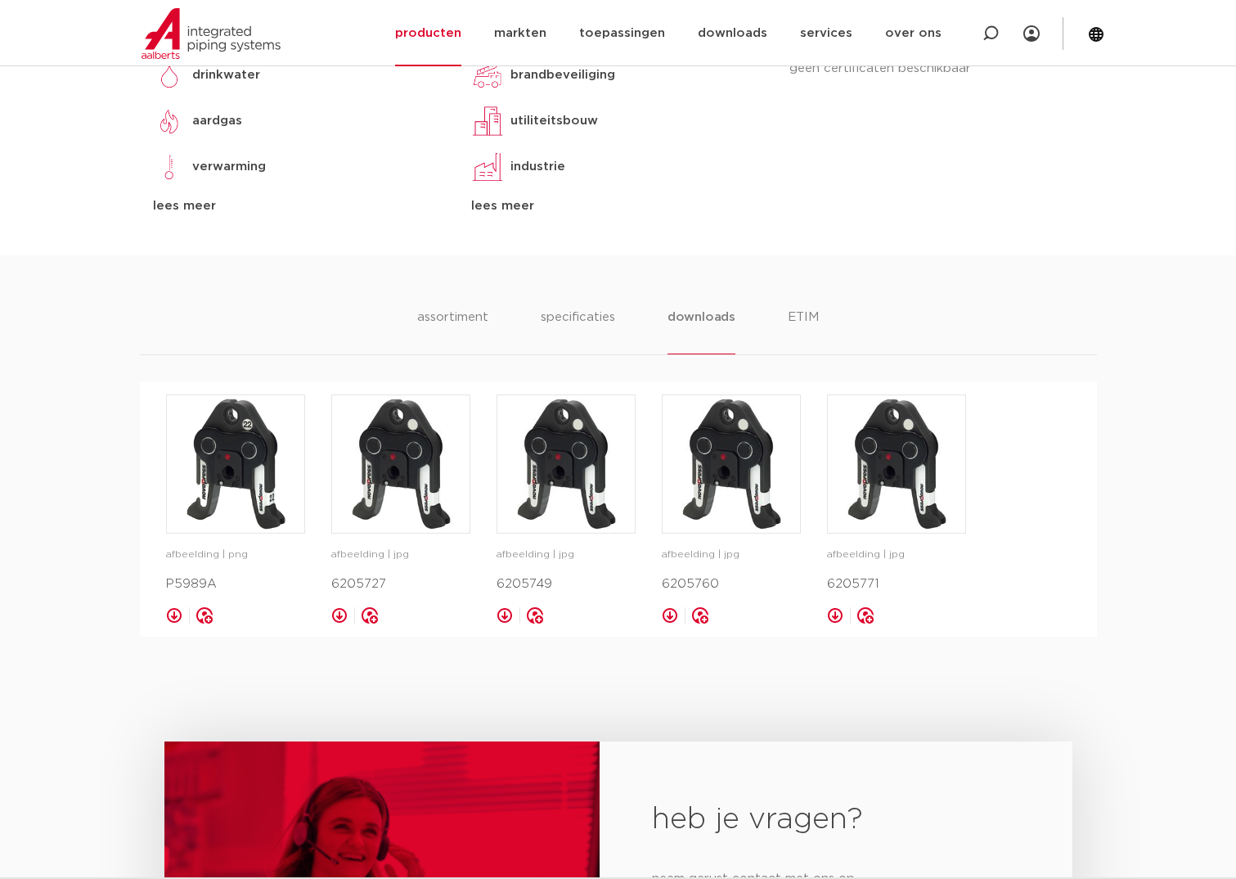
drag, startPoint x: 877, startPoint y: 584, endPoint x: 830, endPoint y: 583, distance: 47.5
click at [830, 583] on p "6205771" at bounding box center [896, 584] width 139 height 20
copy p "6205771"
click at [881, 471] on img at bounding box center [896, 463] width 137 height 137
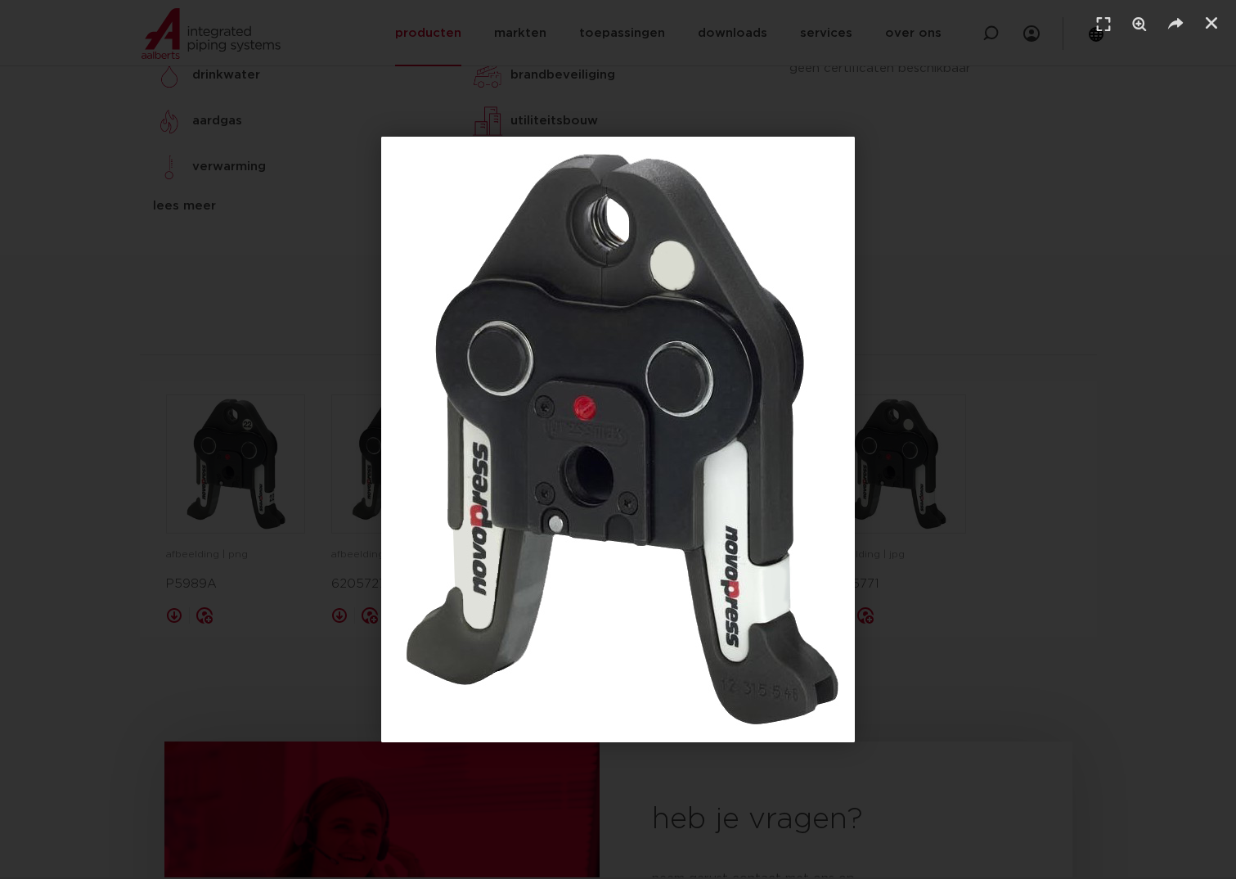
click at [950, 334] on div "1 / 1" at bounding box center [618, 439] width 1122 height 764
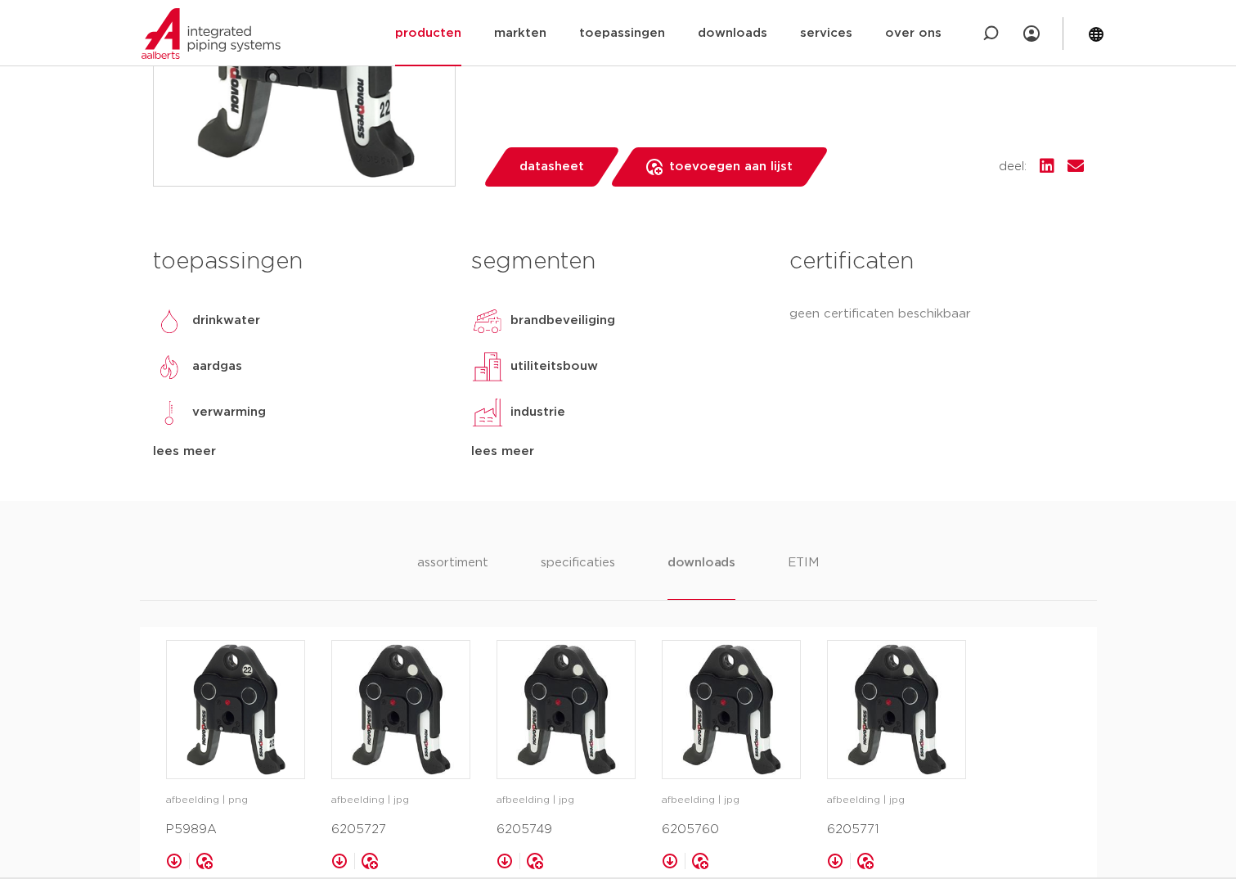
scroll to position [655, 0]
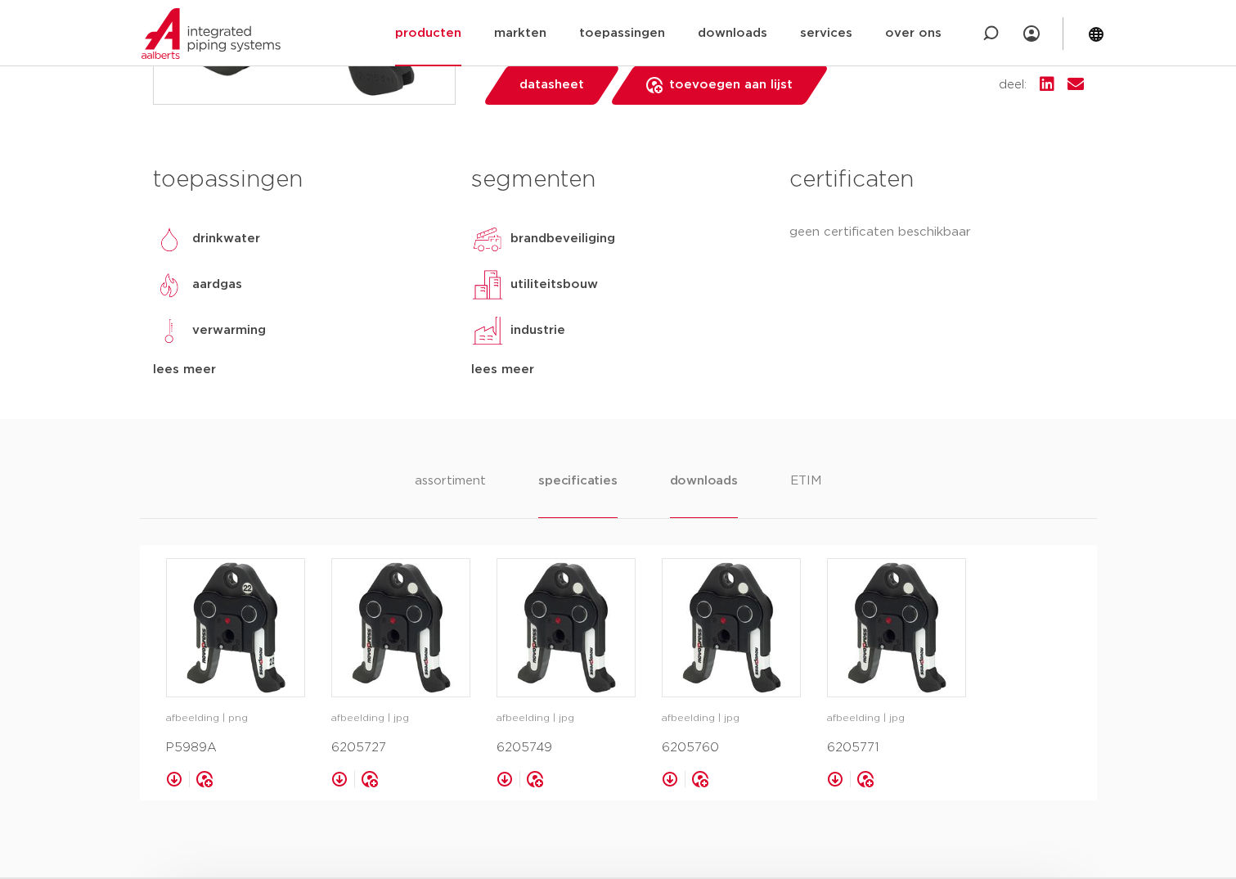
click at [572, 480] on li "specificaties" at bounding box center [577, 494] width 79 height 47
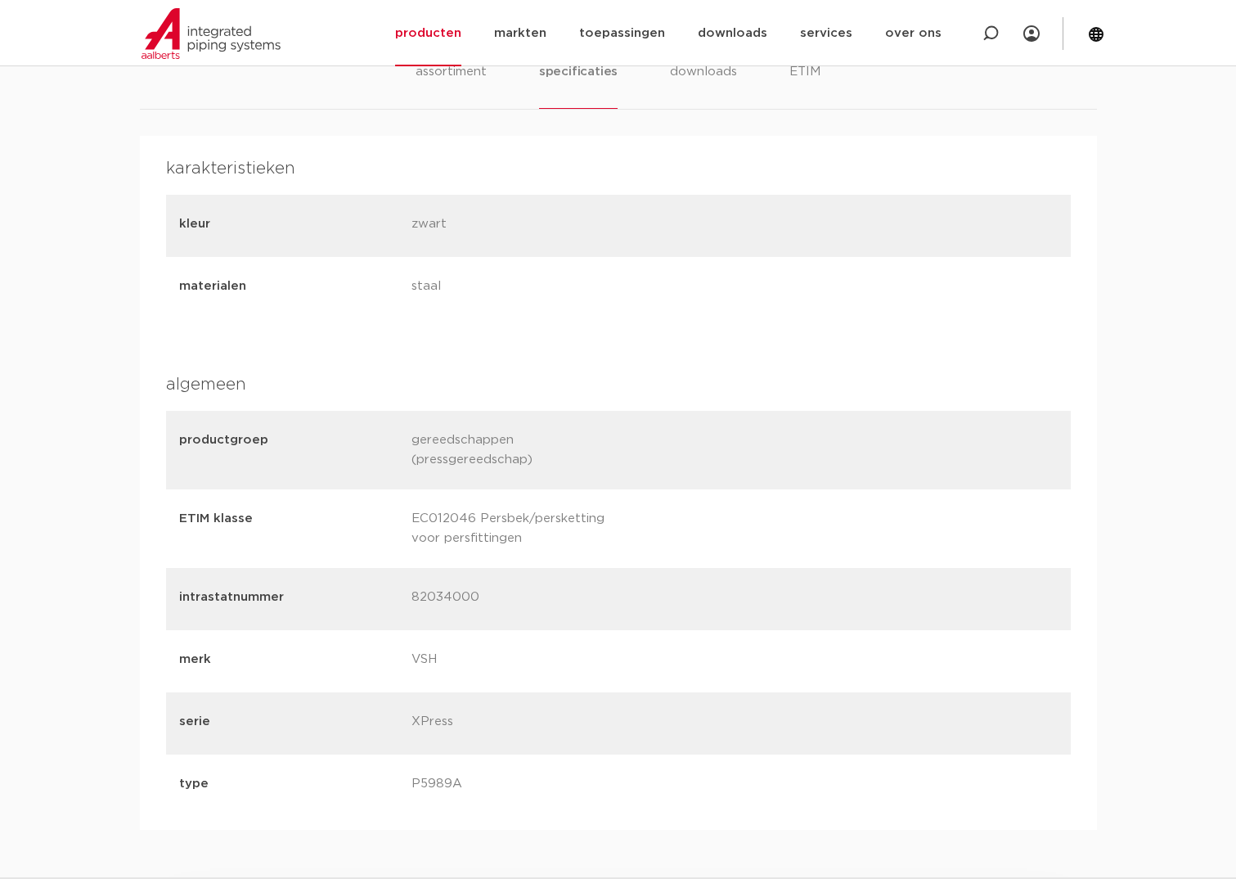
scroll to position [1146, 0]
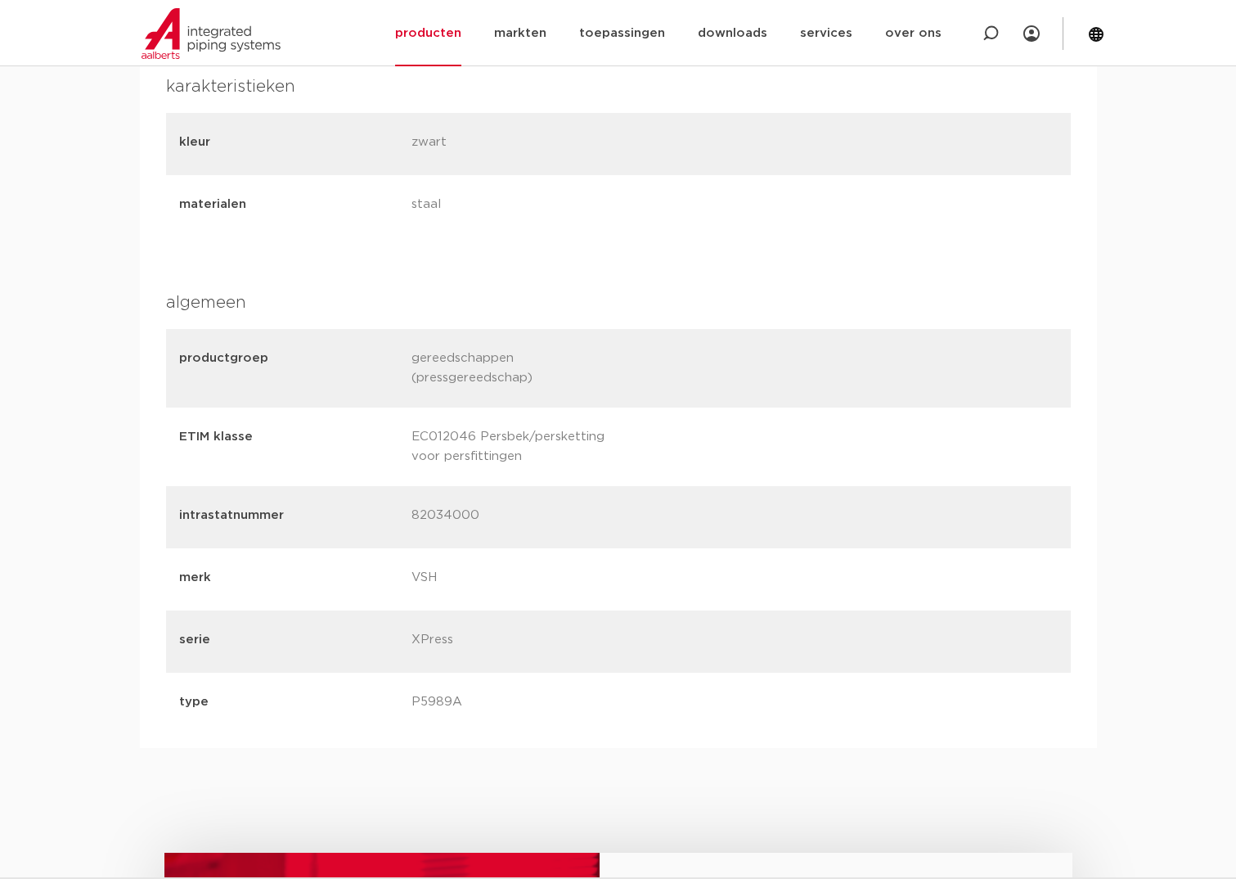
drag, startPoint x: 459, startPoint y: 706, endPoint x: 405, endPoint y: 709, distance: 54.1
click at [405, 709] on div "type P5989A" at bounding box center [618, 704] width 905 height 62
copy p "P5989A"
